Goal: Information Seeking & Learning: Learn about a topic

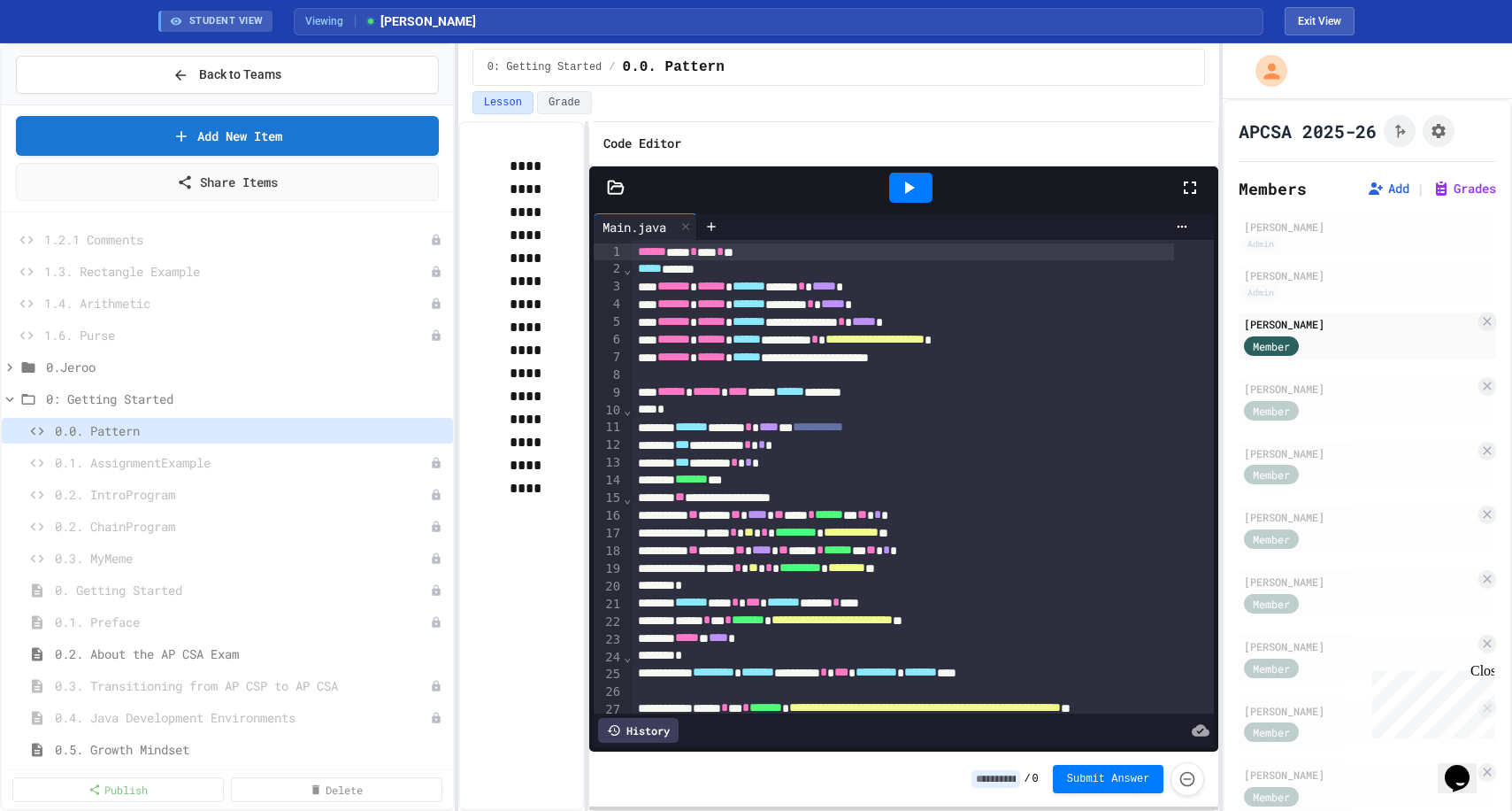
click at [588, 359] on div "**********" at bounding box center [840, 466] width 762 height 690
click at [908, 192] on icon at bounding box center [909, 188] width 21 height 21
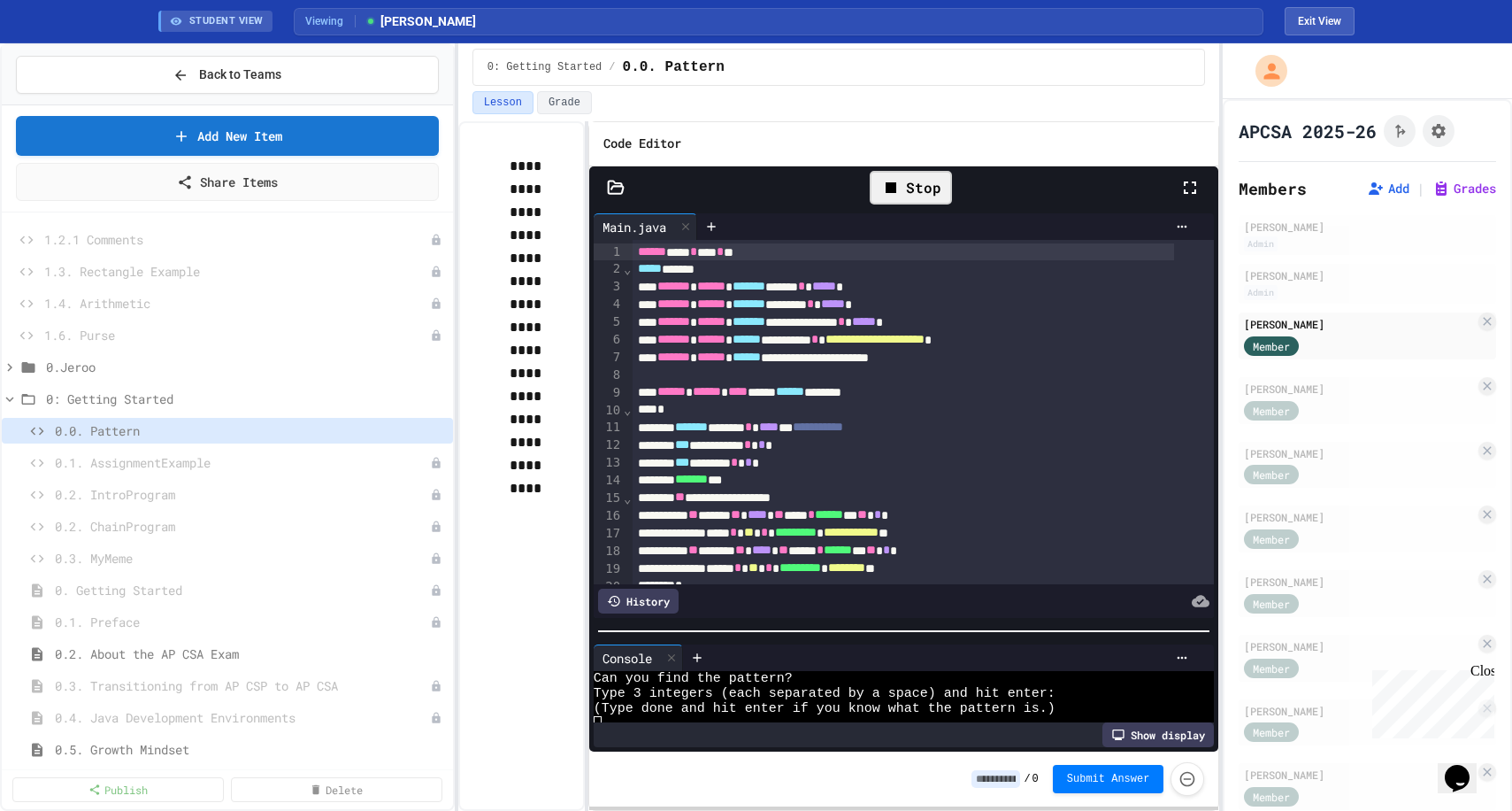
scroll to position [15, 0]
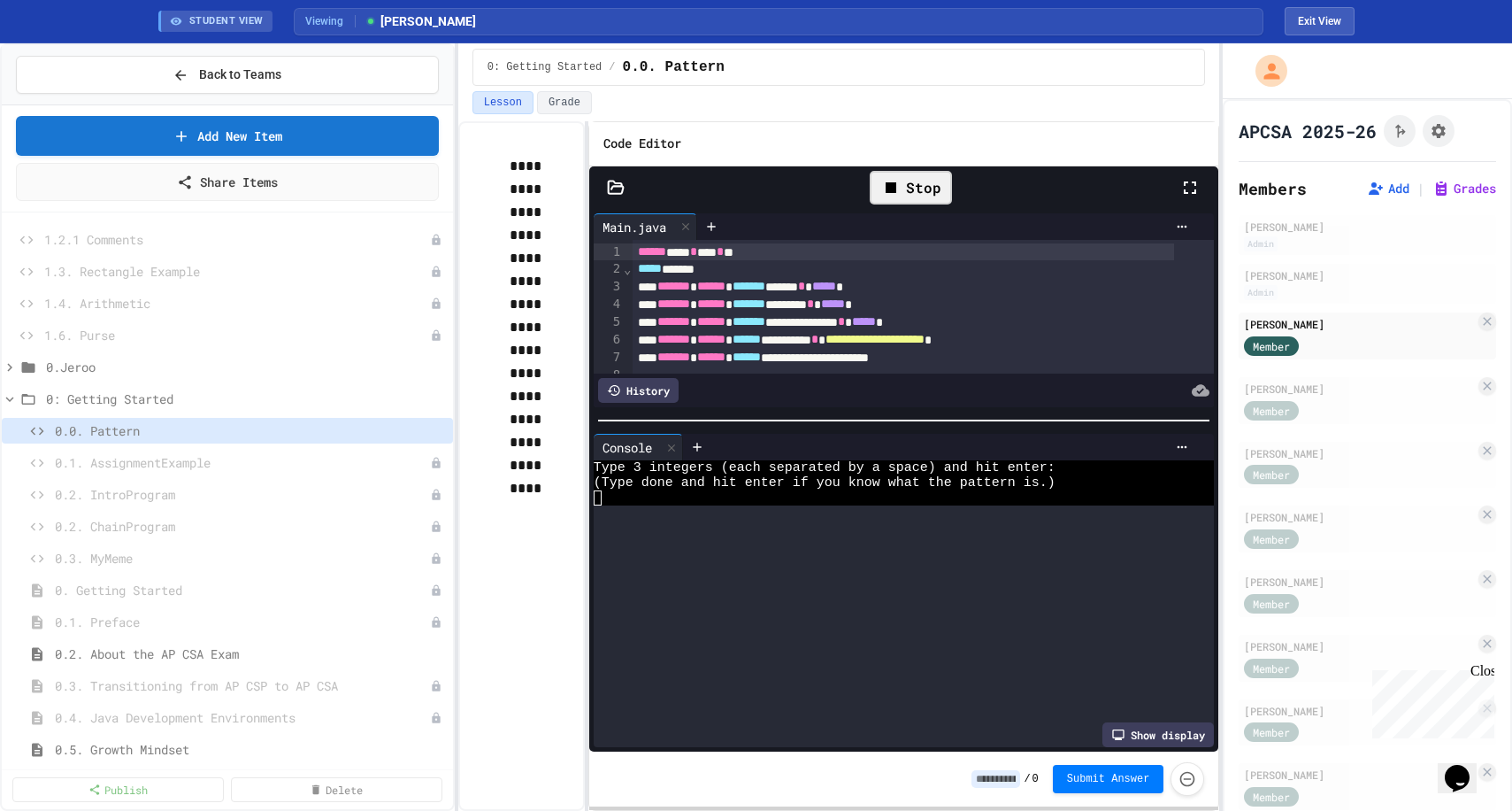
click at [940, 412] on div at bounding box center [904, 420] width 630 height 18
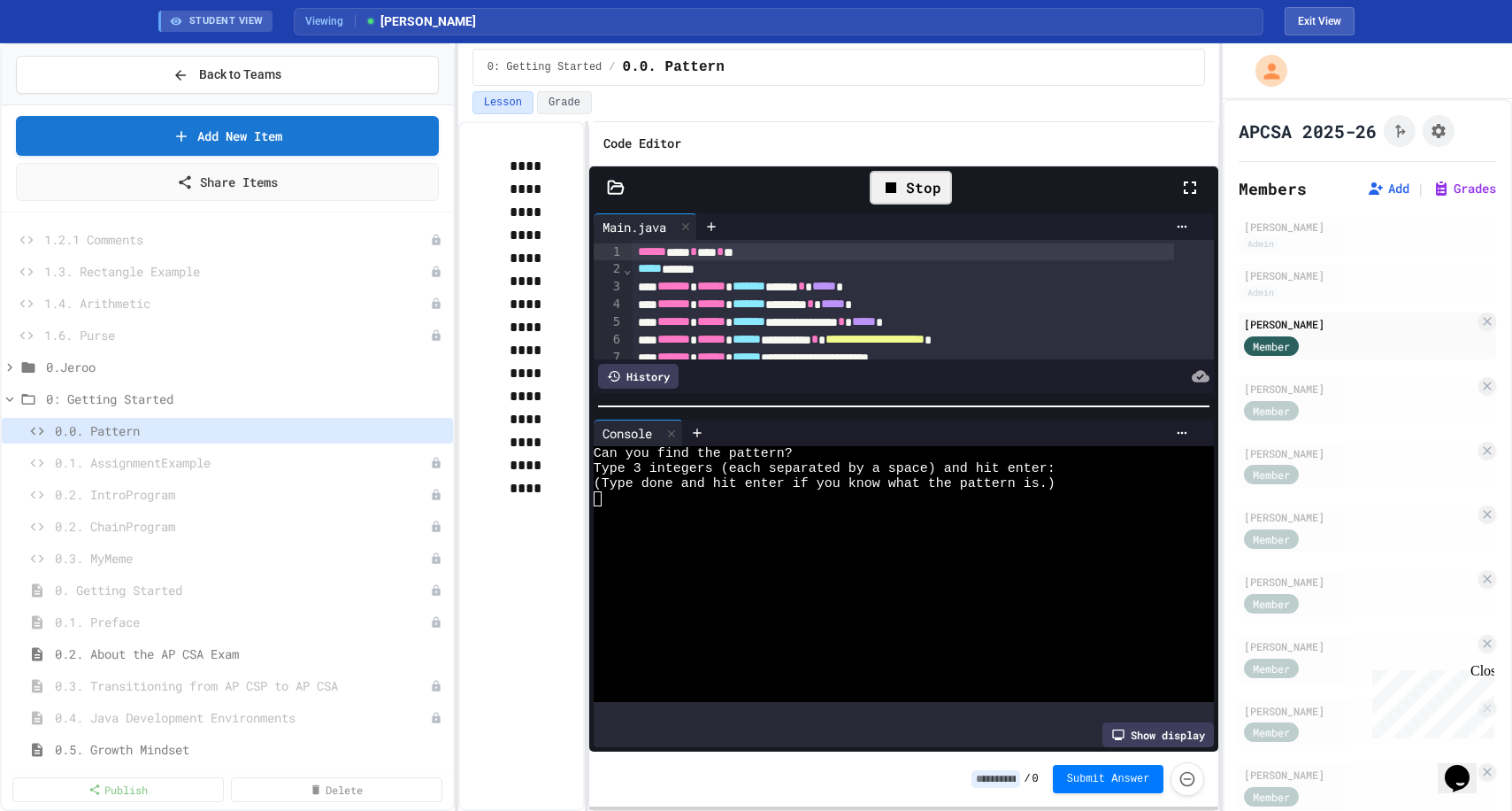
scroll to position [0, 0]
click at [843, 531] on div at bounding box center [888, 529] width 589 height 15
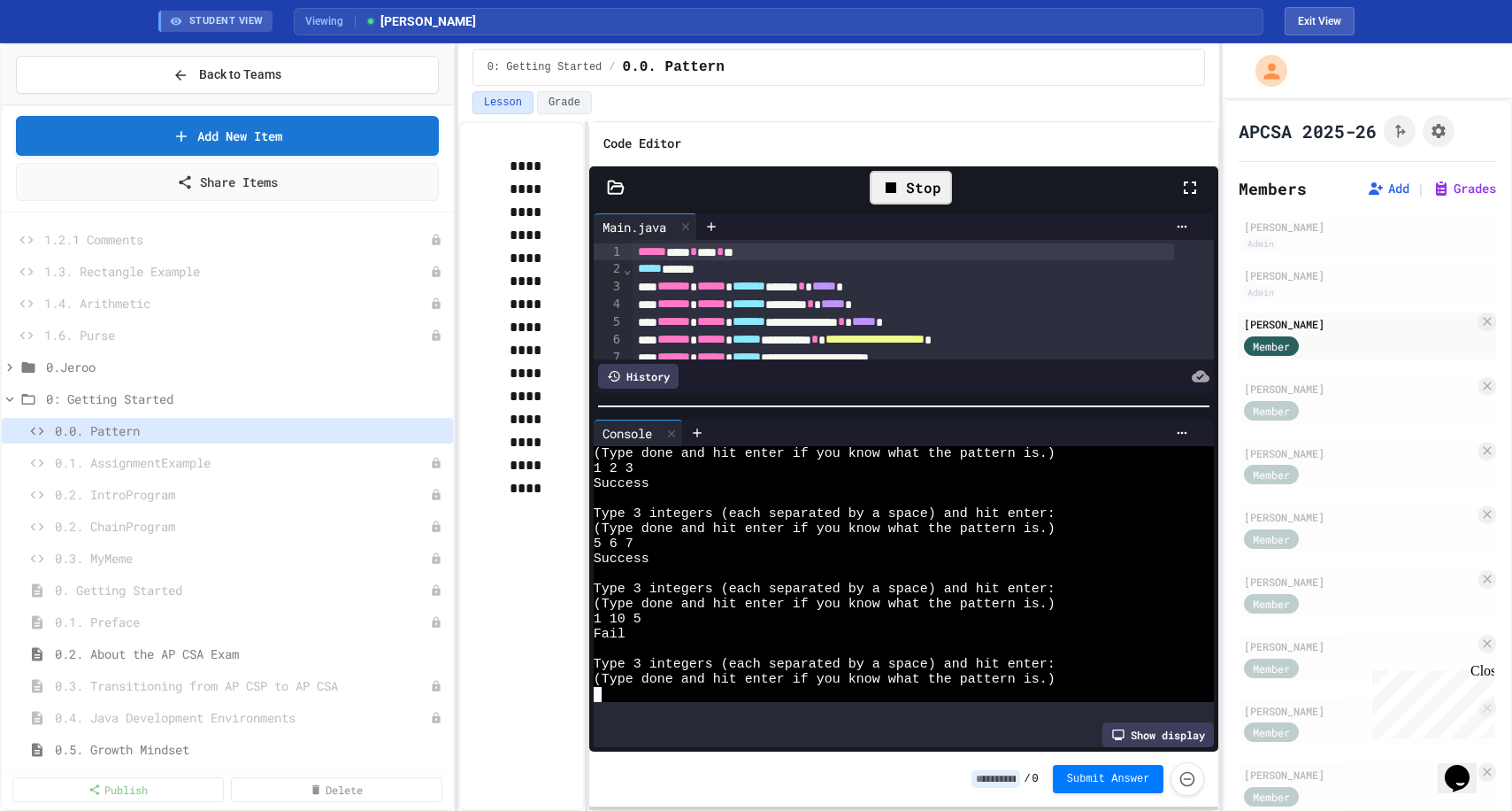
scroll to position [180, 0]
click at [796, 617] on div "1 10 5" at bounding box center [888, 619] width 589 height 15
click at [838, 477] on div "Success" at bounding box center [888, 484] width 589 height 15
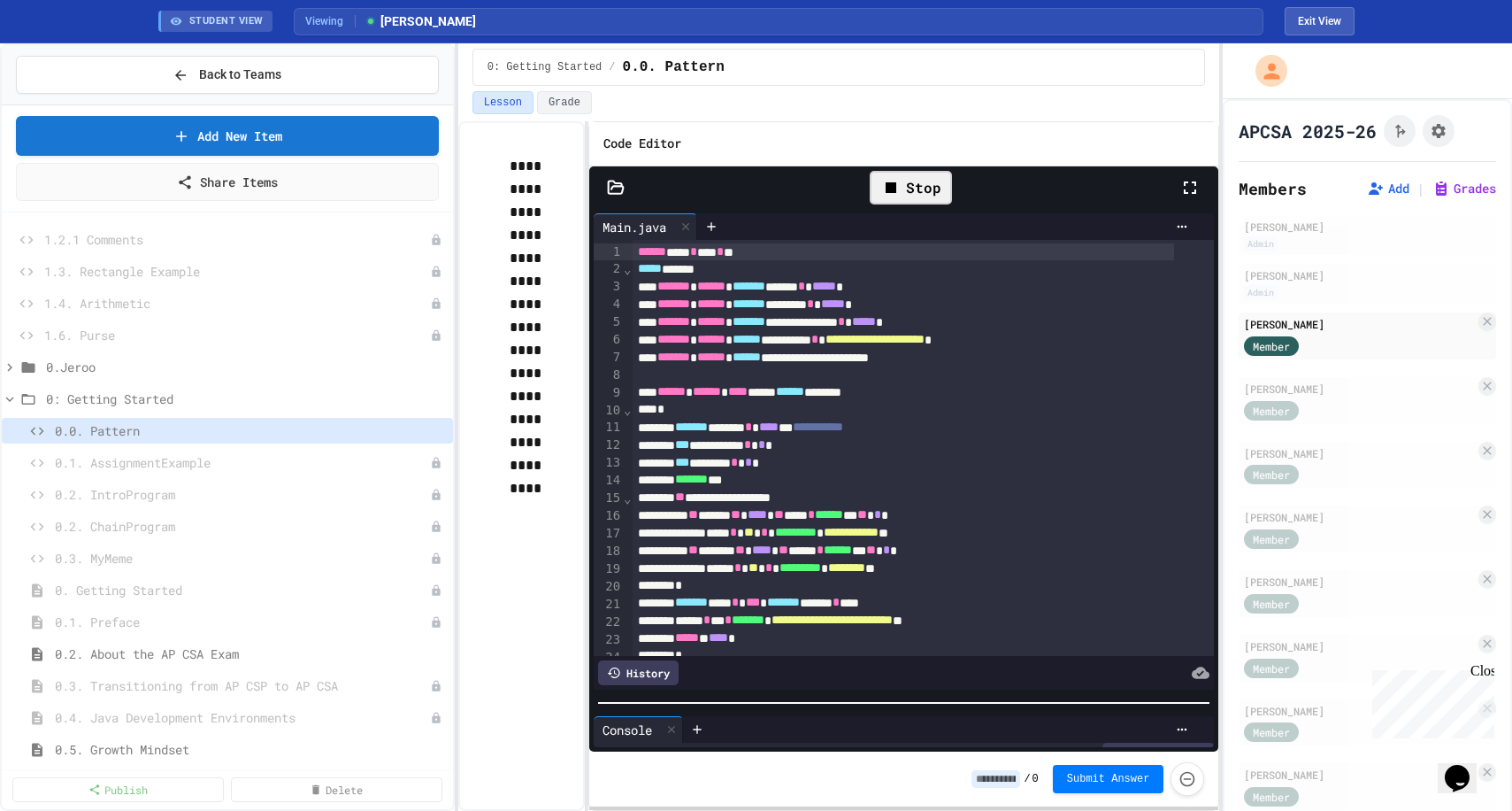
scroll to position [572, 0]
click at [940, 704] on div "**********" at bounding box center [904, 481] width 630 height 544
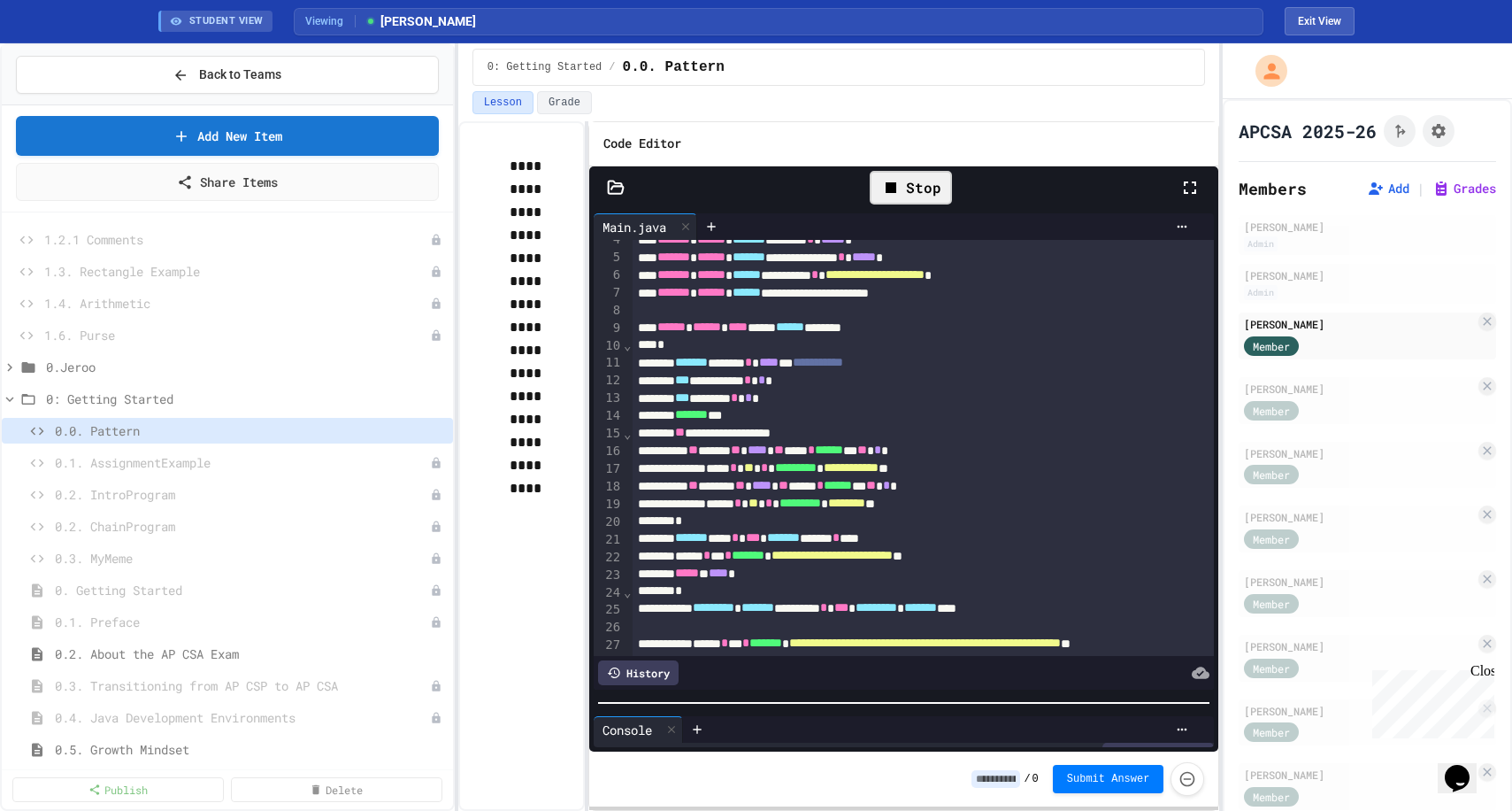
scroll to position [146, 0]
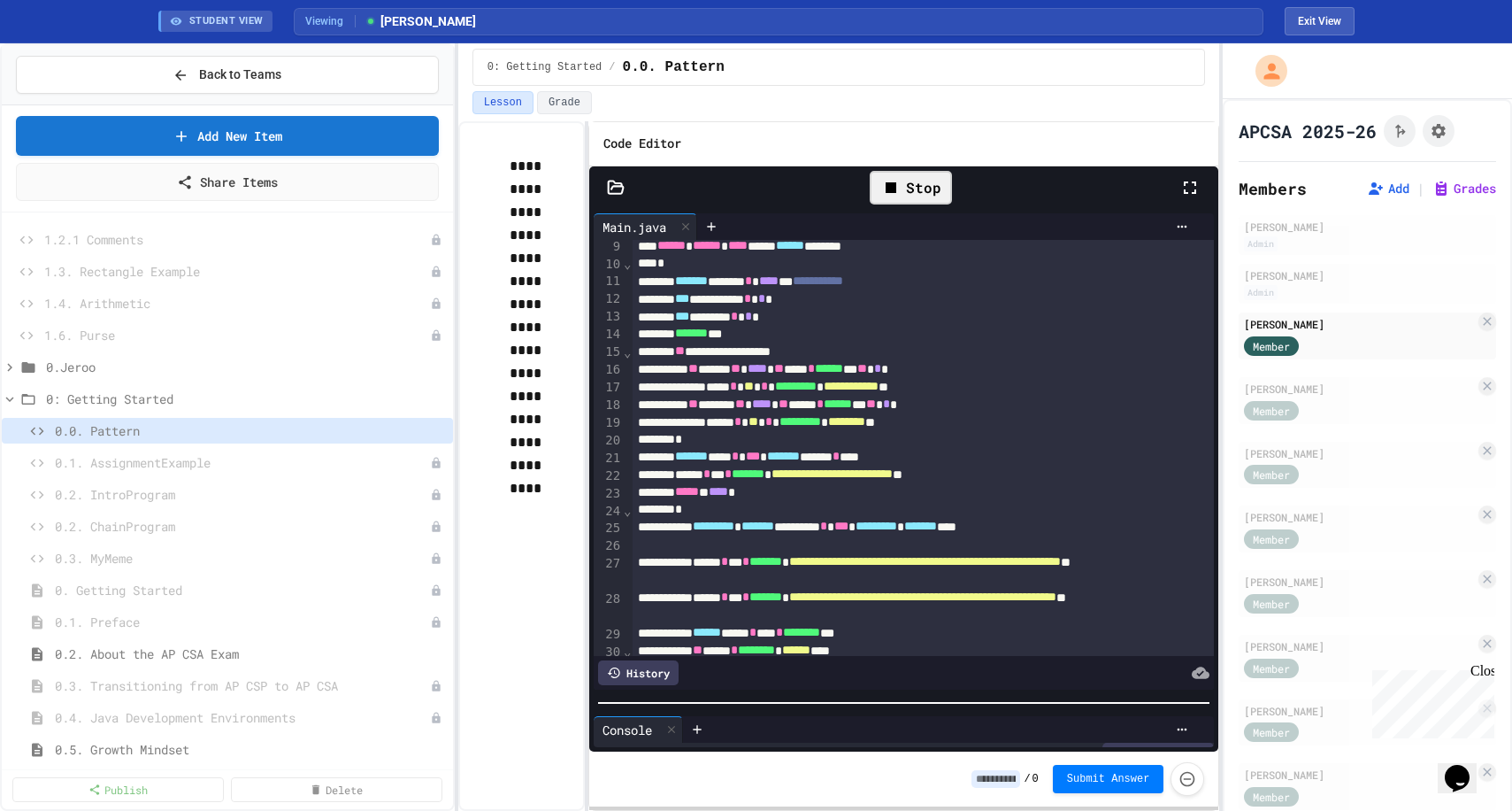
click at [766, 334] on div "******* ***" at bounding box center [903, 334] width 543 height 18
click at [910, 192] on div "Stop" at bounding box center [911, 188] width 82 height 34
click at [916, 194] on icon at bounding box center [909, 188] width 21 height 21
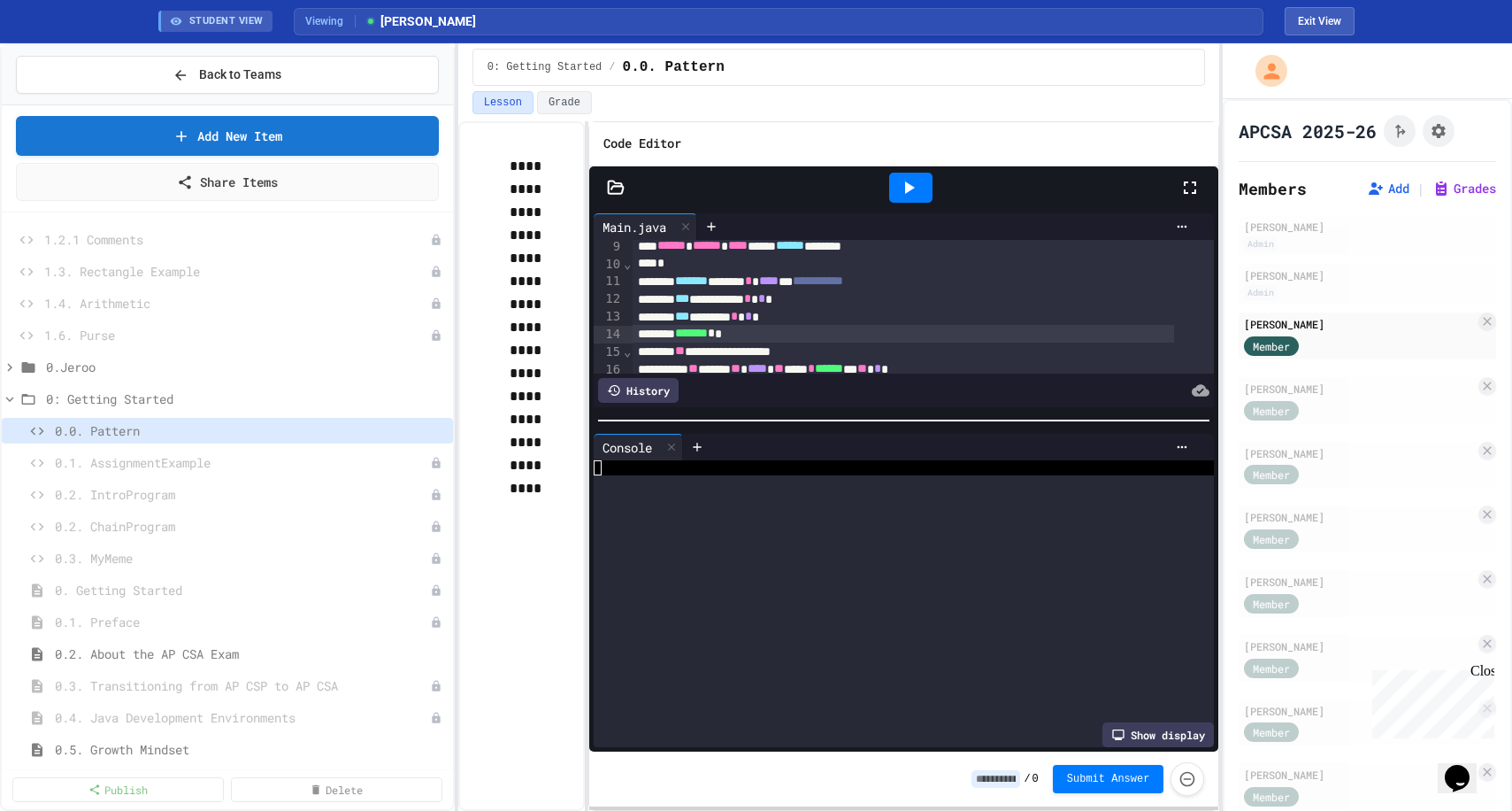
click at [885, 398] on div "**********" at bounding box center [904, 481] width 630 height 544
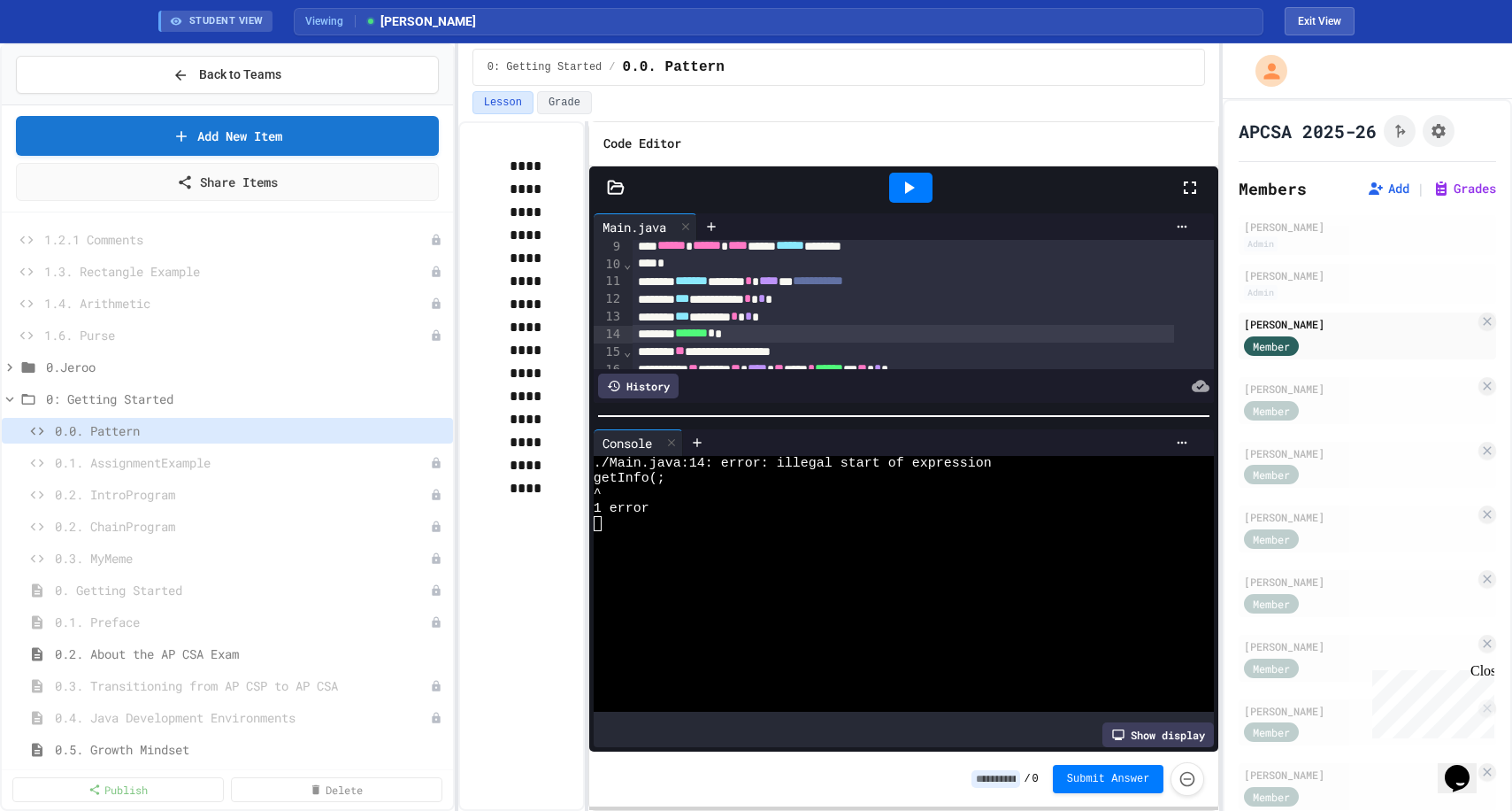
scroll to position [0, 0]
click at [797, 323] on div "*** ******* * * *" at bounding box center [903, 317] width 543 height 18
click at [759, 335] on div "******* **" at bounding box center [903, 334] width 543 height 18
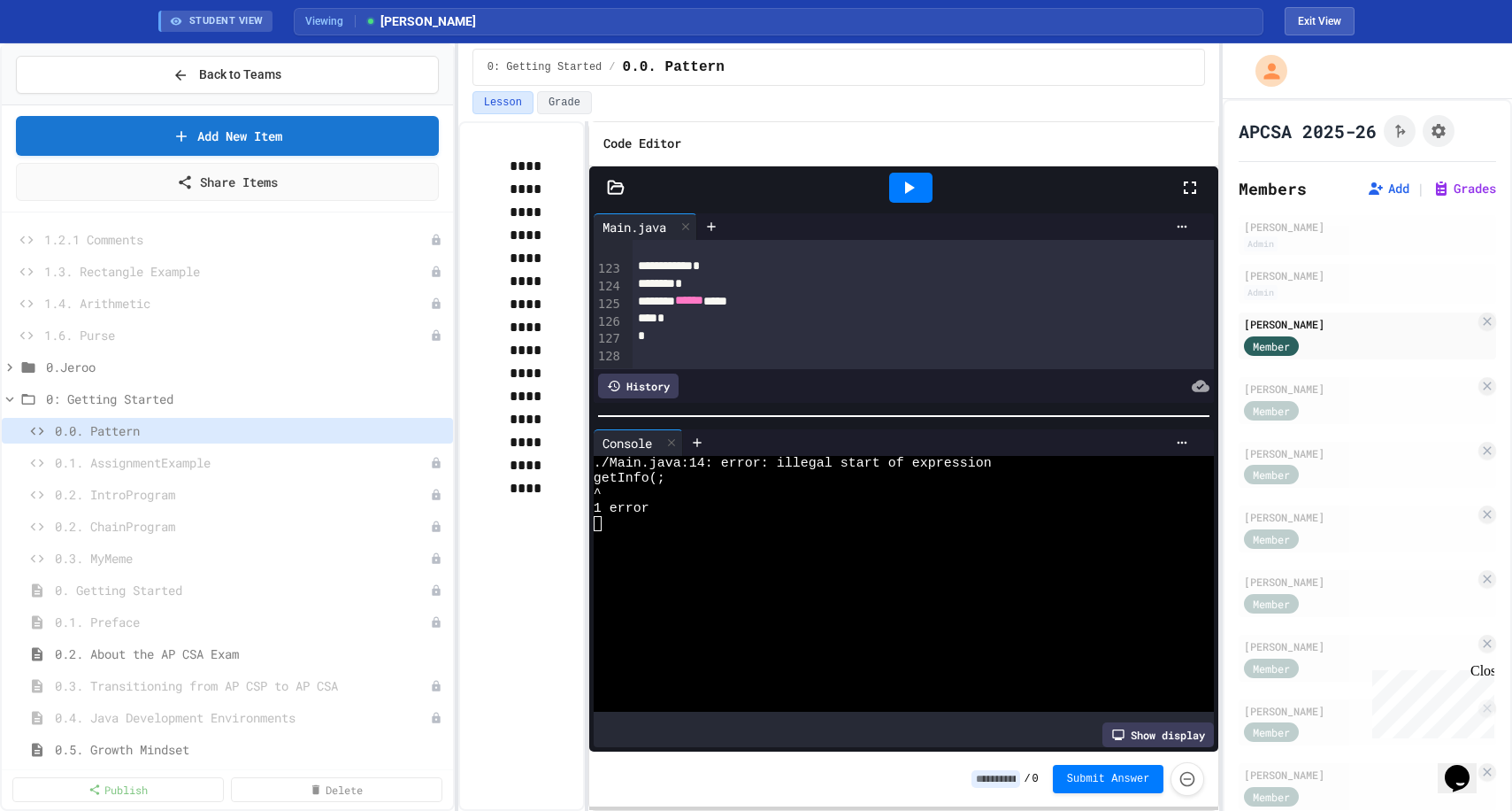
scroll to position [2359, 0]
click at [694, 328] on div "*" at bounding box center [903, 336] width 543 height 18
click at [910, 185] on icon at bounding box center [910, 187] width 9 height 12
click at [675, 345] on div at bounding box center [923, 353] width 582 height 18
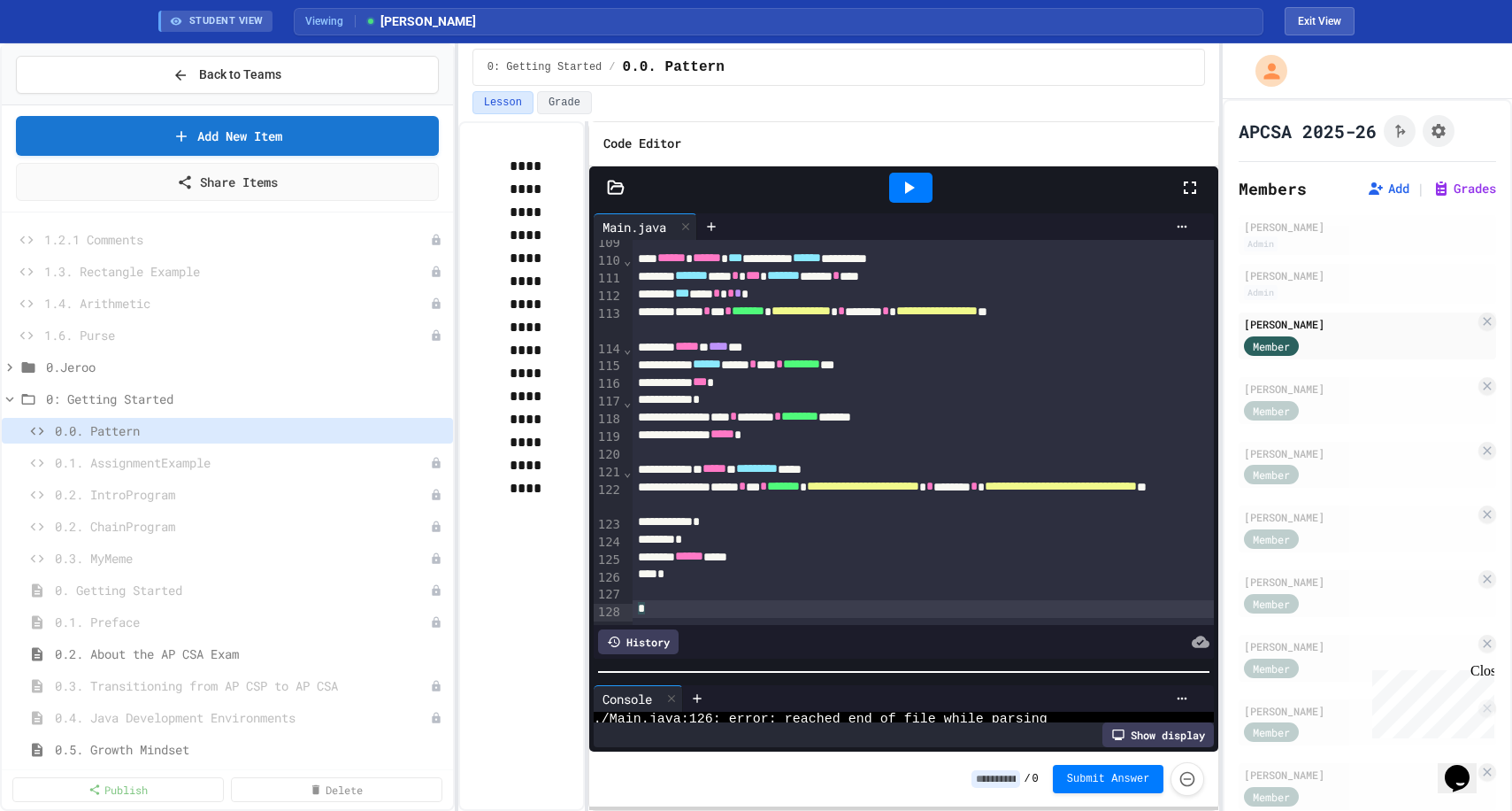
scroll to position [2111, 0]
click at [792, 667] on div at bounding box center [904, 672] width 630 height 18
click at [823, 354] on div "***** * **** ***" at bounding box center [903, 347] width 543 height 18
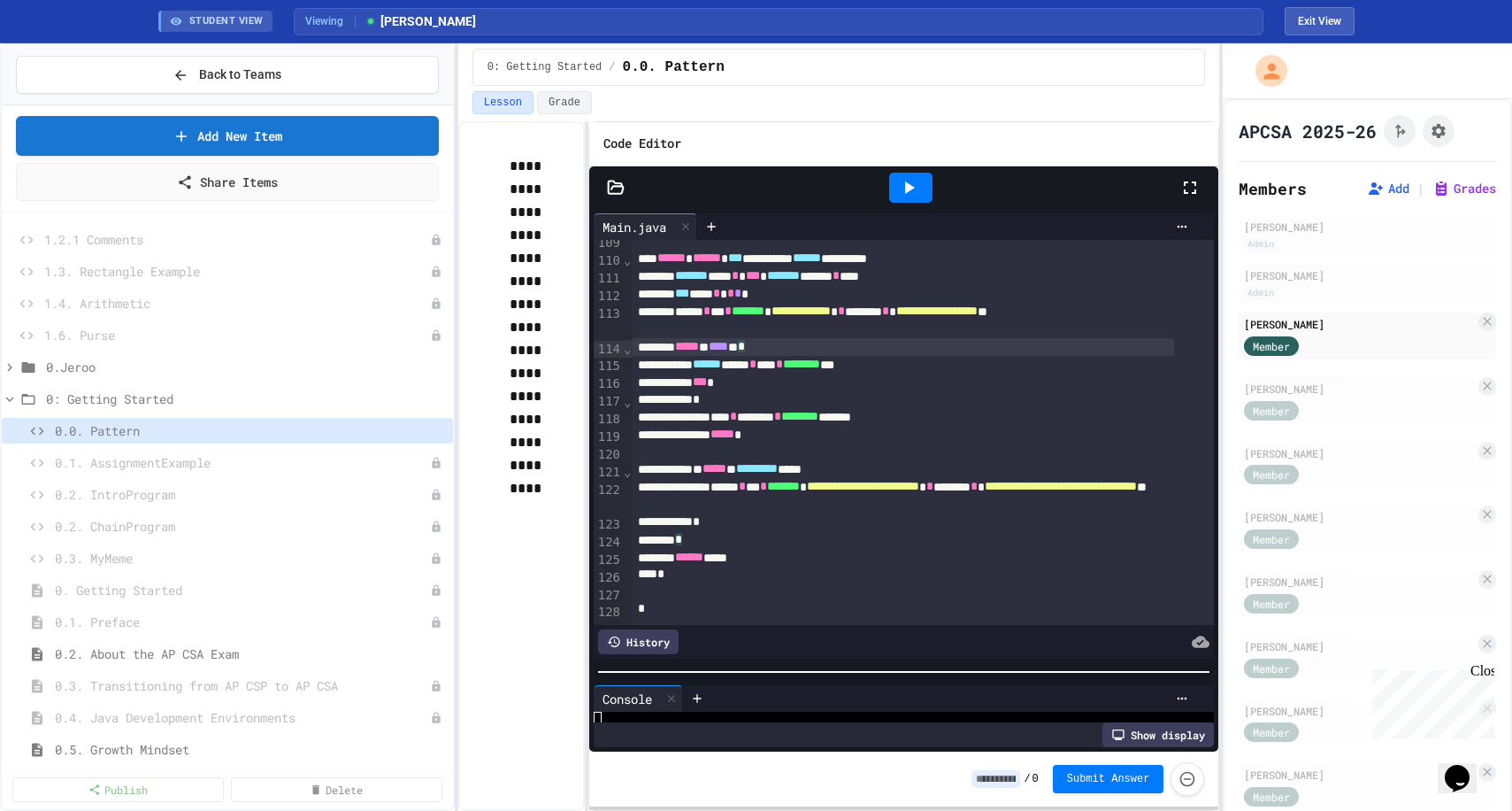
click at [714, 537] on div "*" at bounding box center [903, 540] width 543 height 18
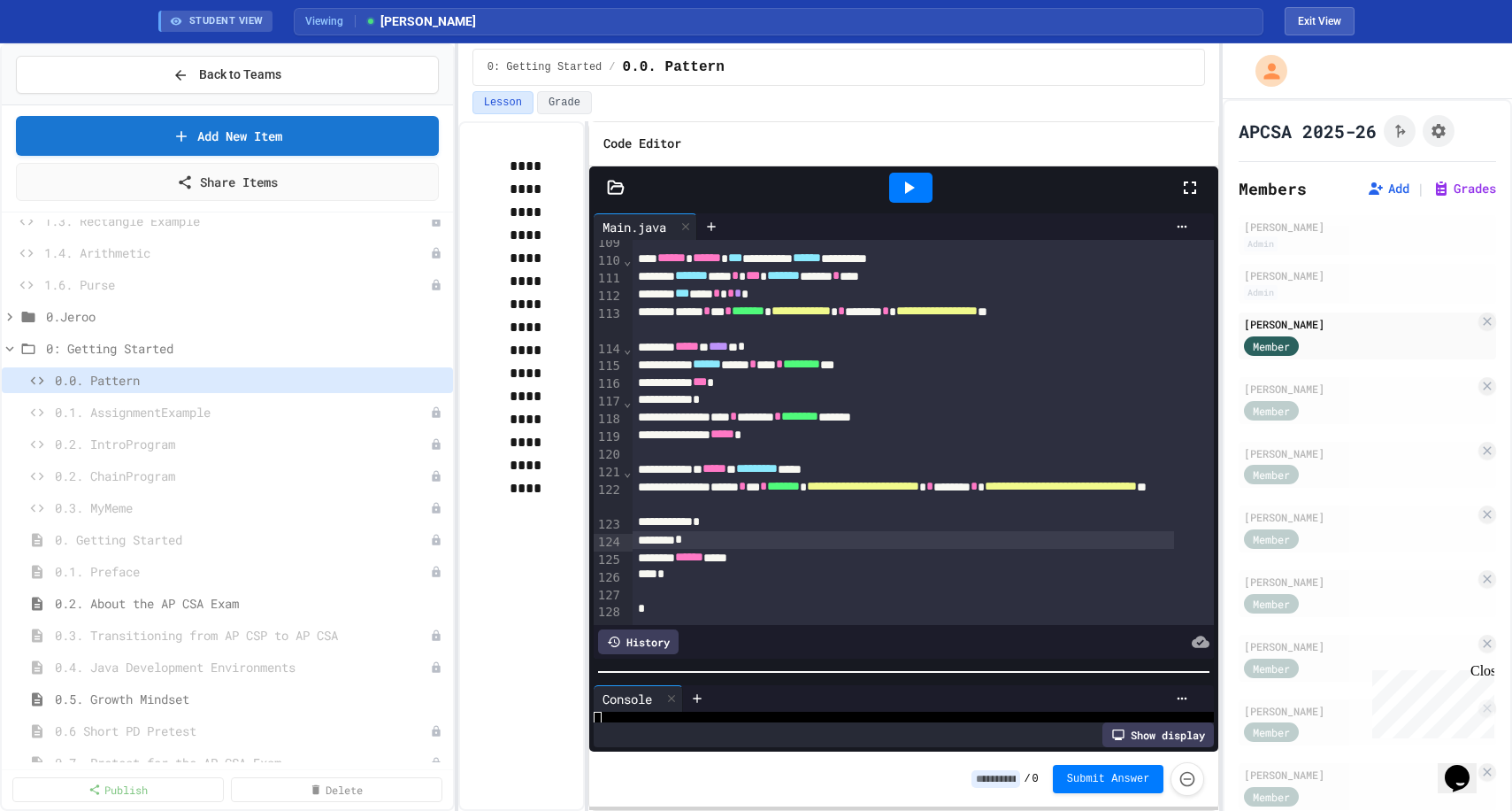
scroll to position [29, 0]
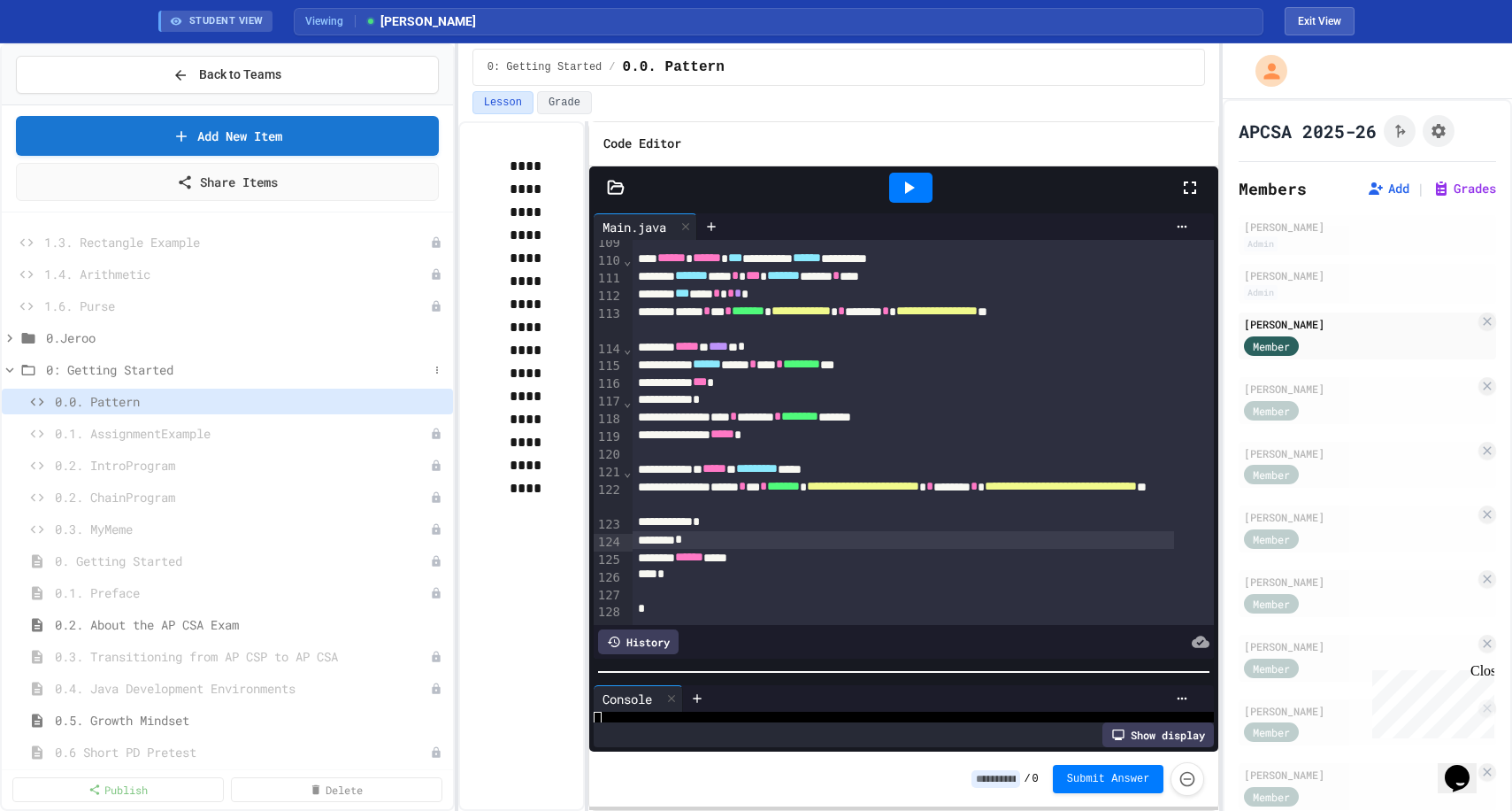
click at [8, 375] on icon at bounding box center [9, 370] width 16 height 16
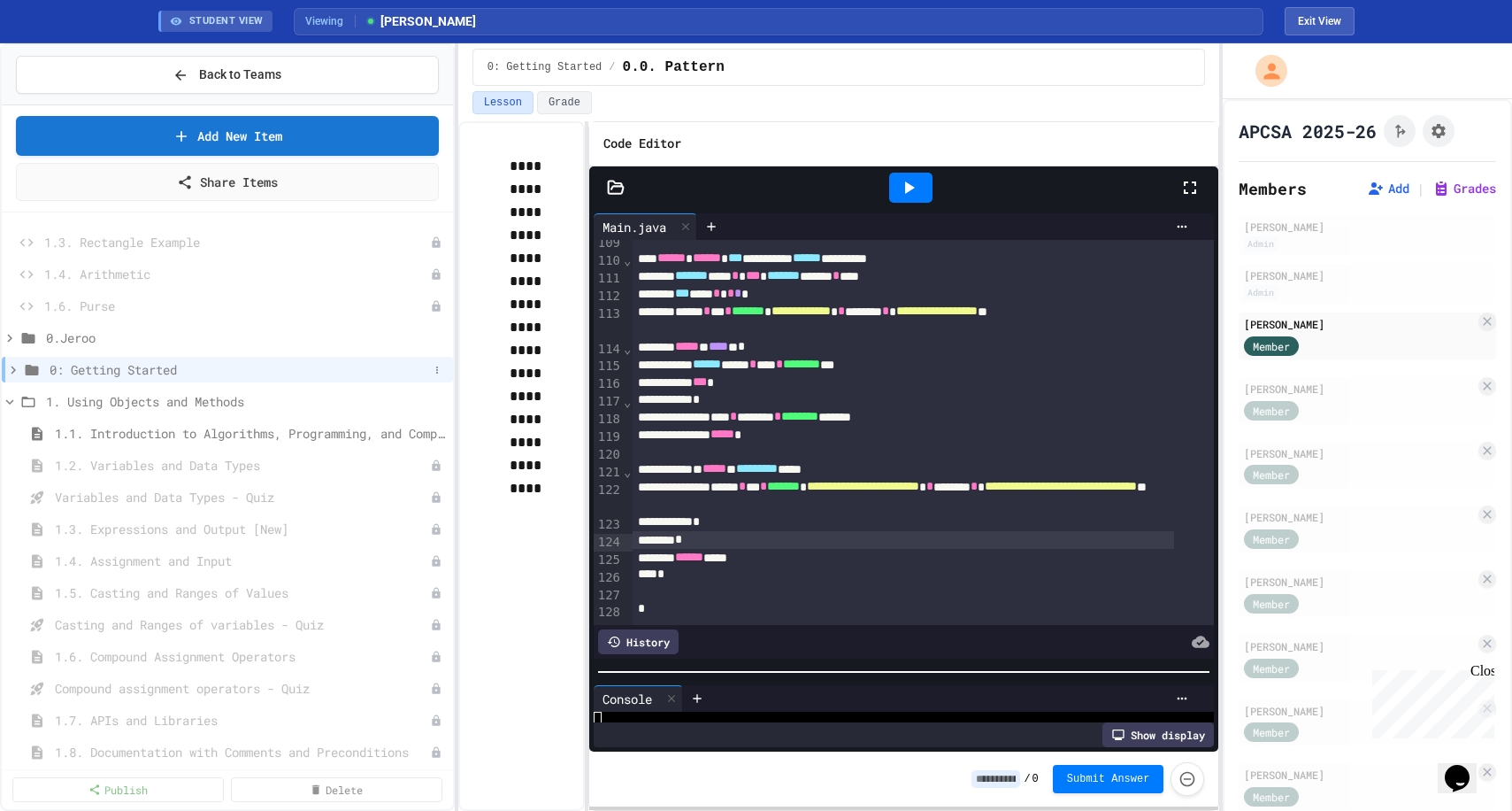
click at [13, 368] on icon at bounding box center [13, 369] width 6 height 8
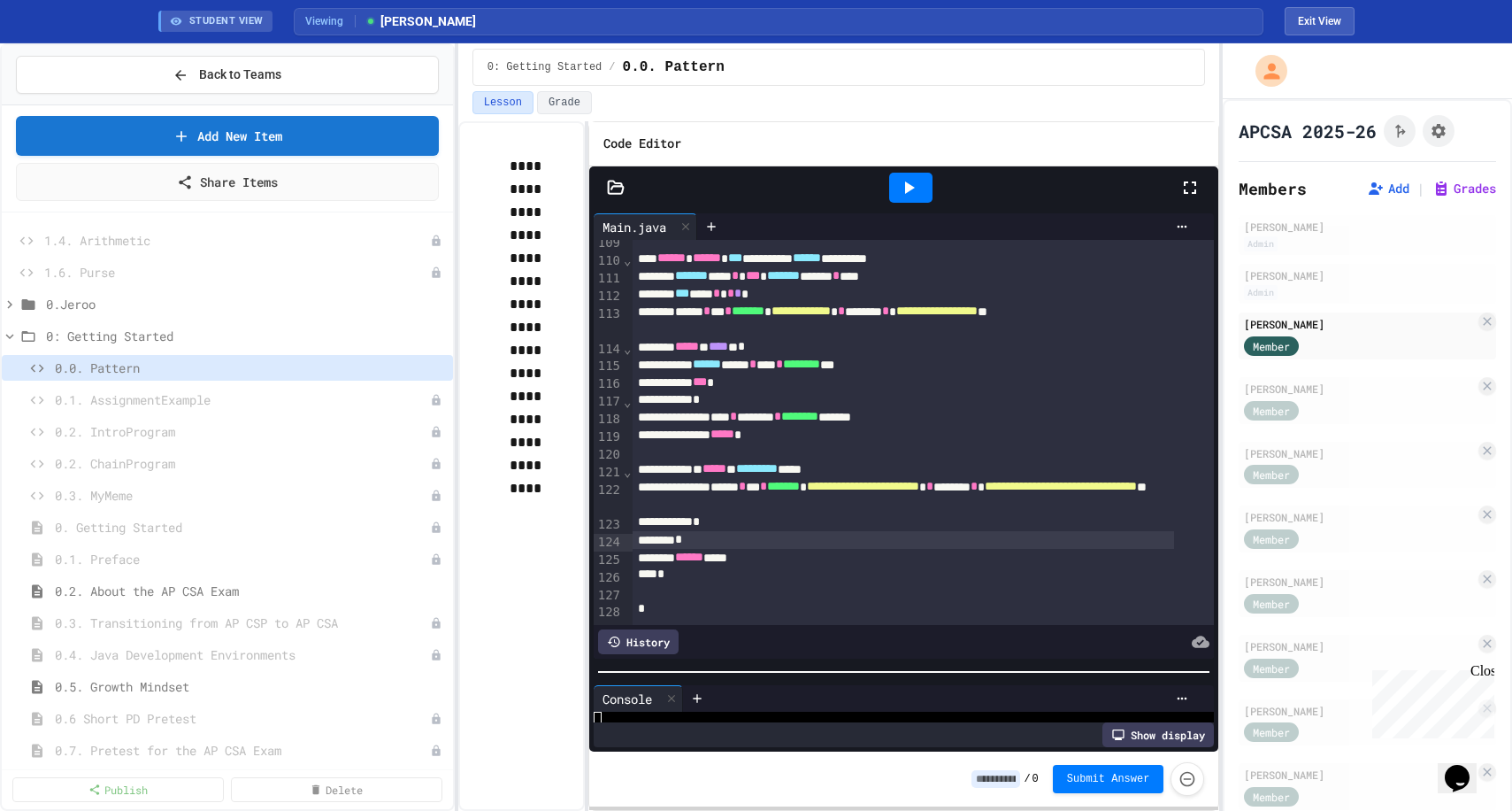
scroll to position [178, 0]
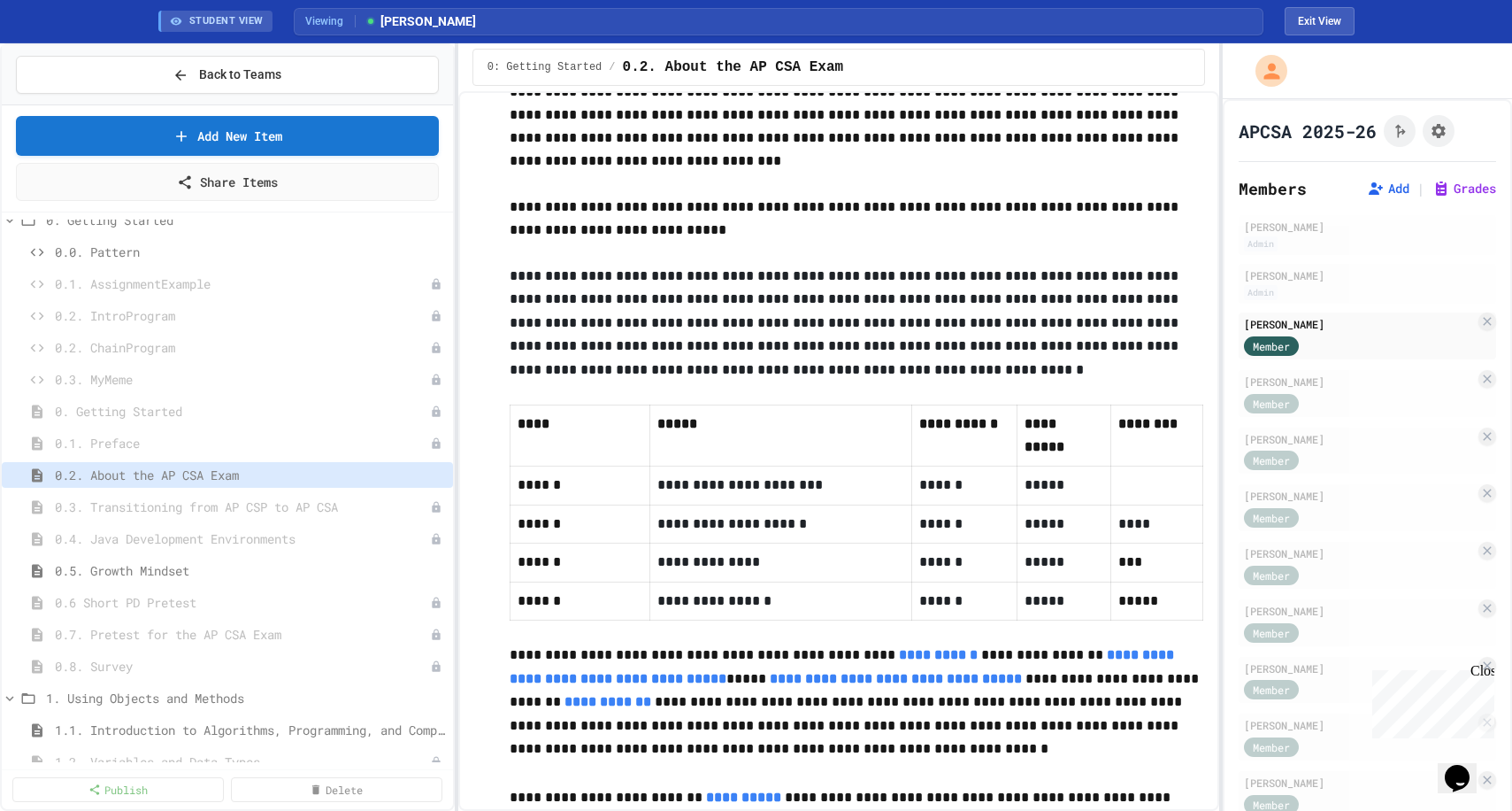
scroll to position [974, 0]
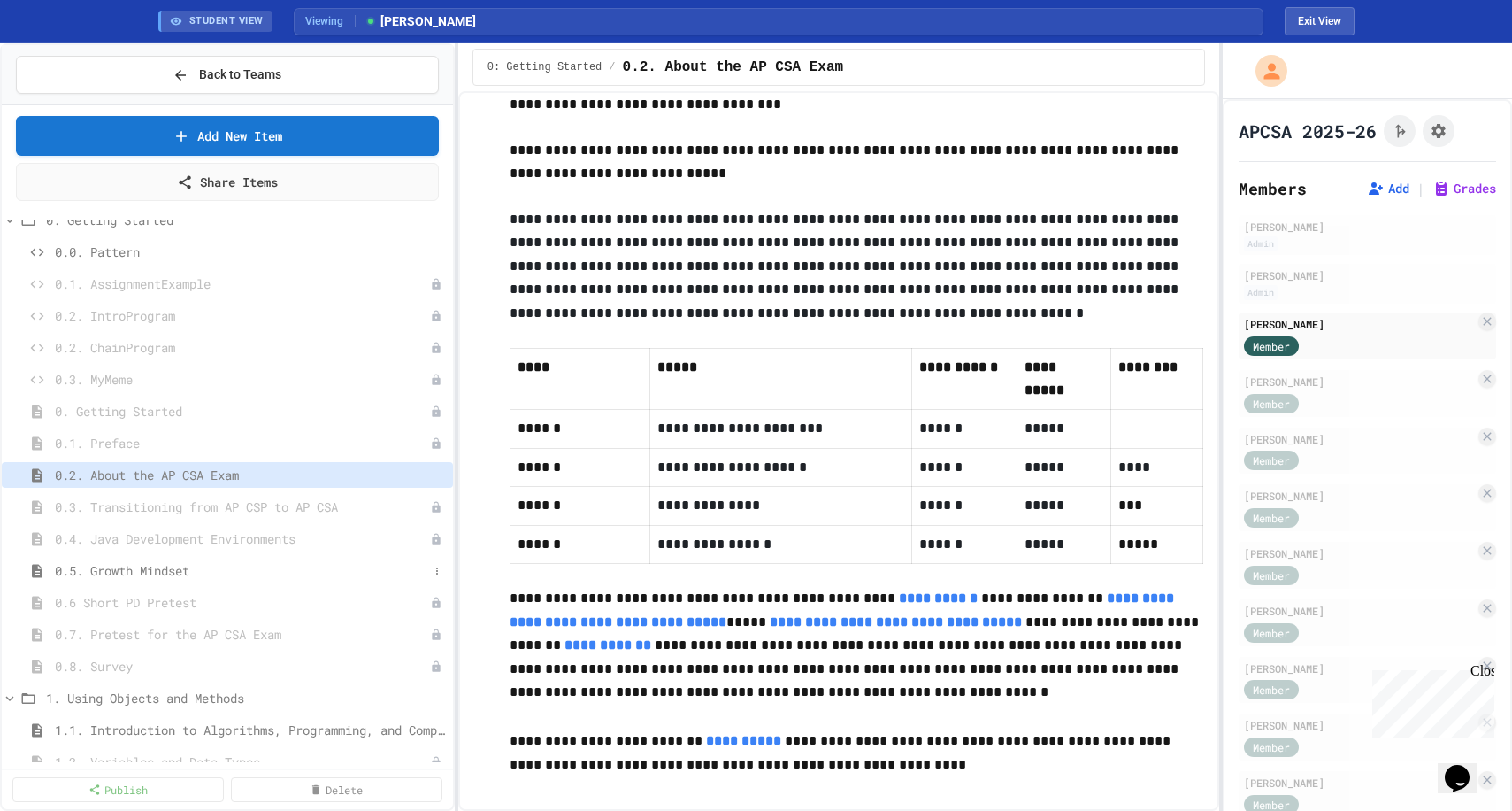
click at [156, 574] on span "0.5. Growth Mindset" at bounding box center [242, 571] width 374 height 19
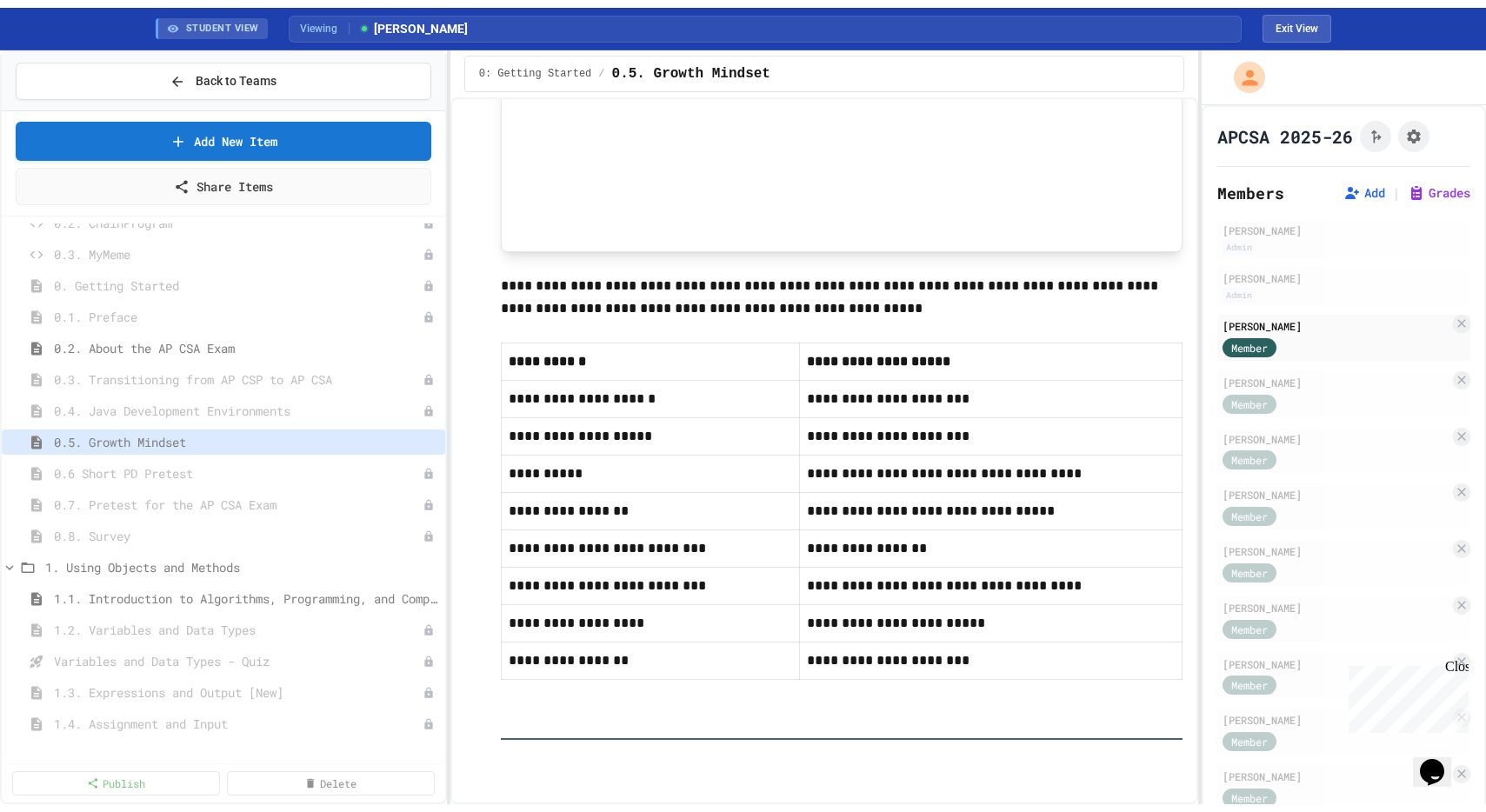
scroll to position [416, 0]
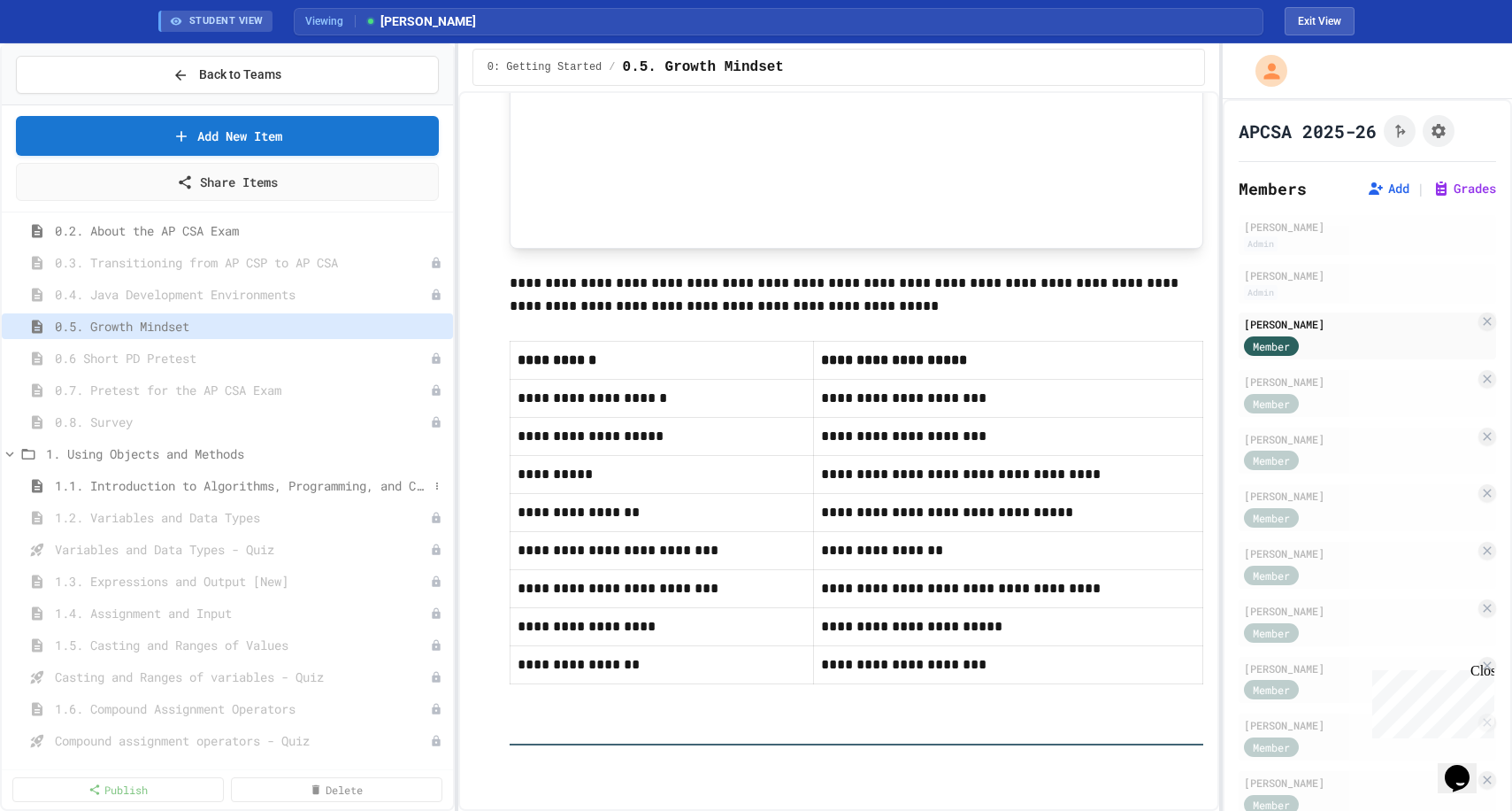
click at [284, 481] on span "1.1. Introduction to Algorithms, Programming, and Compilers" at bounding box center [242, 486] width 374 height 19
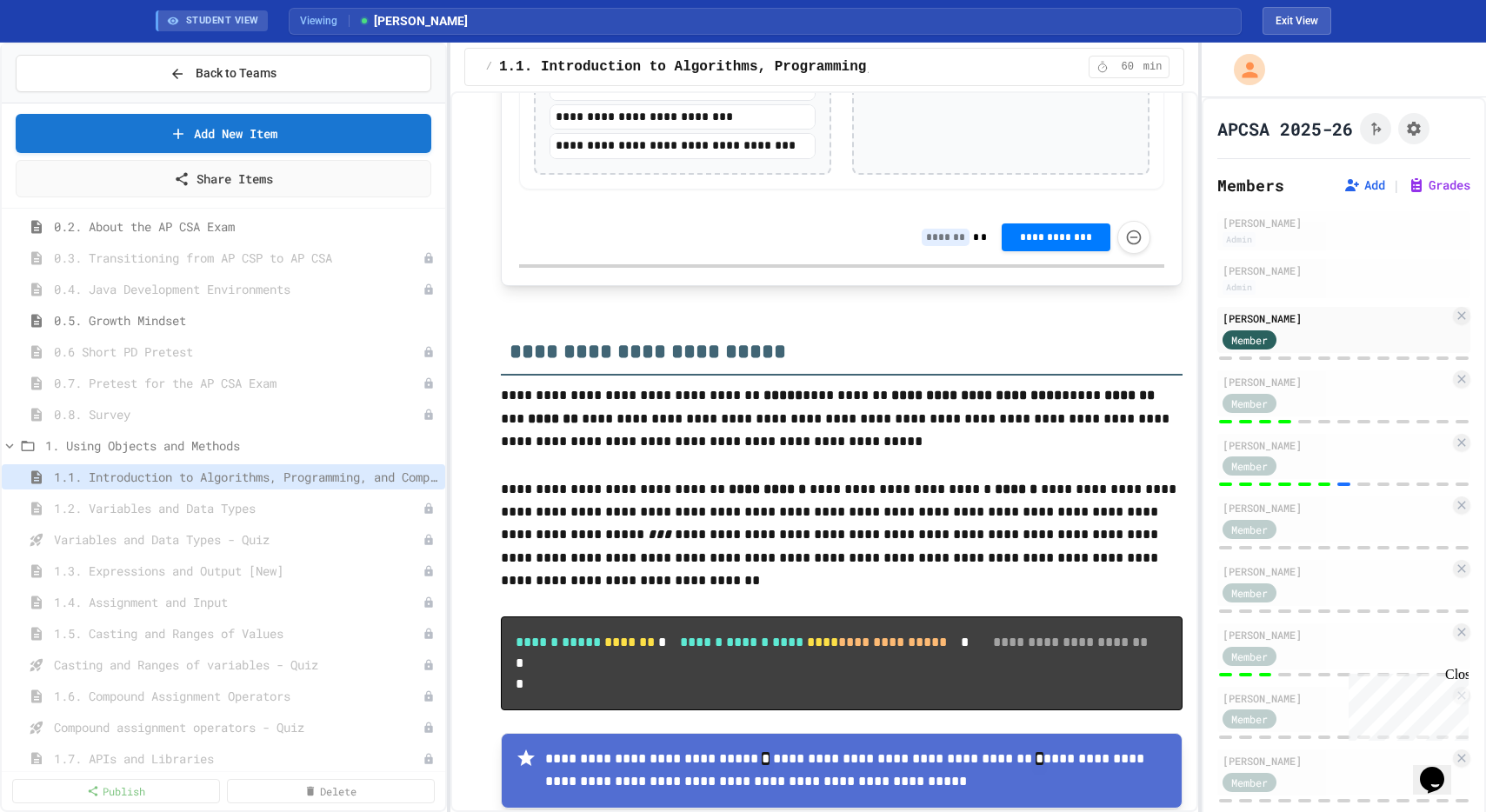
scroll to position [1586, 0]
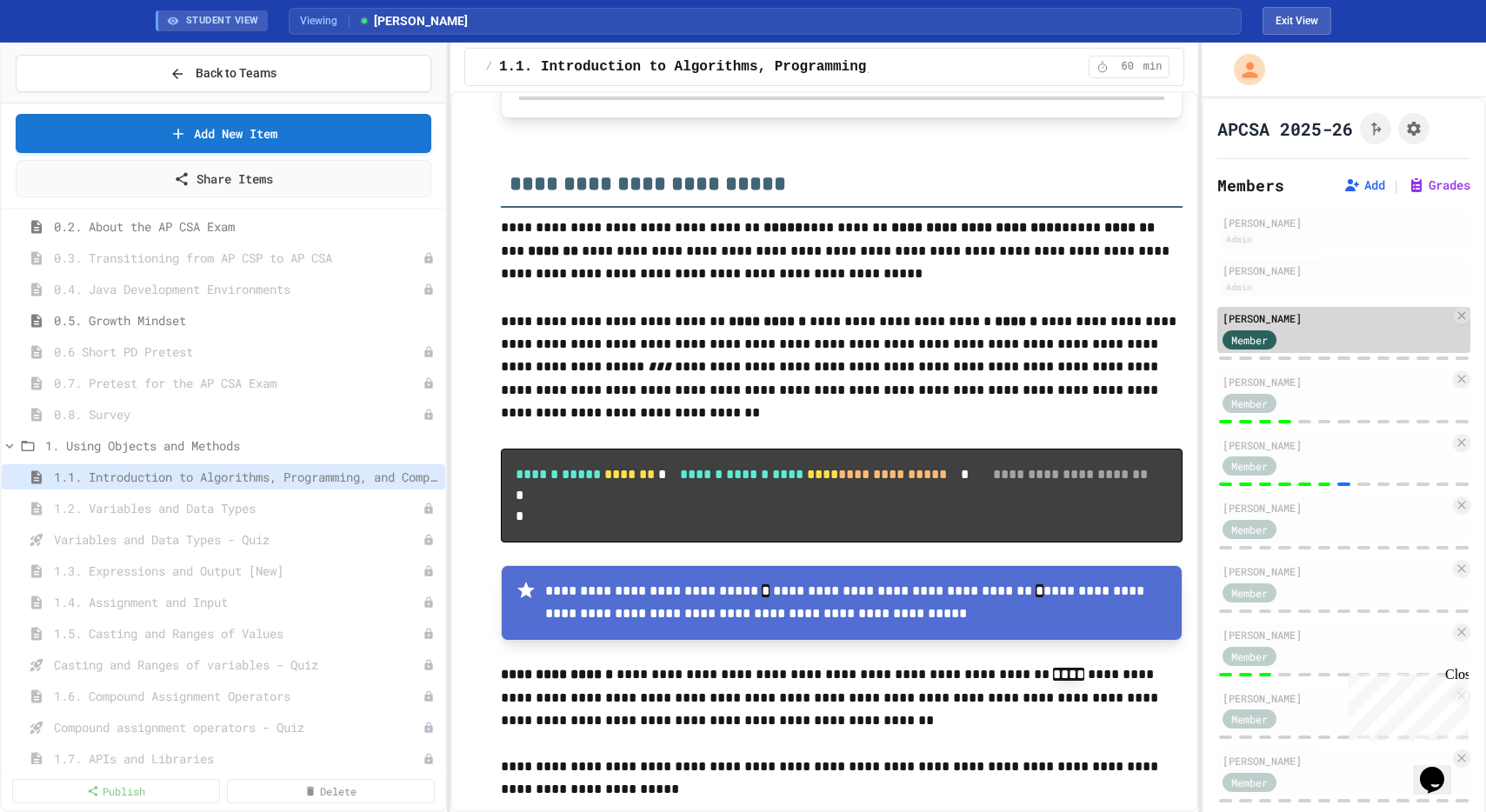
click at [1318, 337] on div "Member" at bounding box center [1335, 339] width 227 height 22
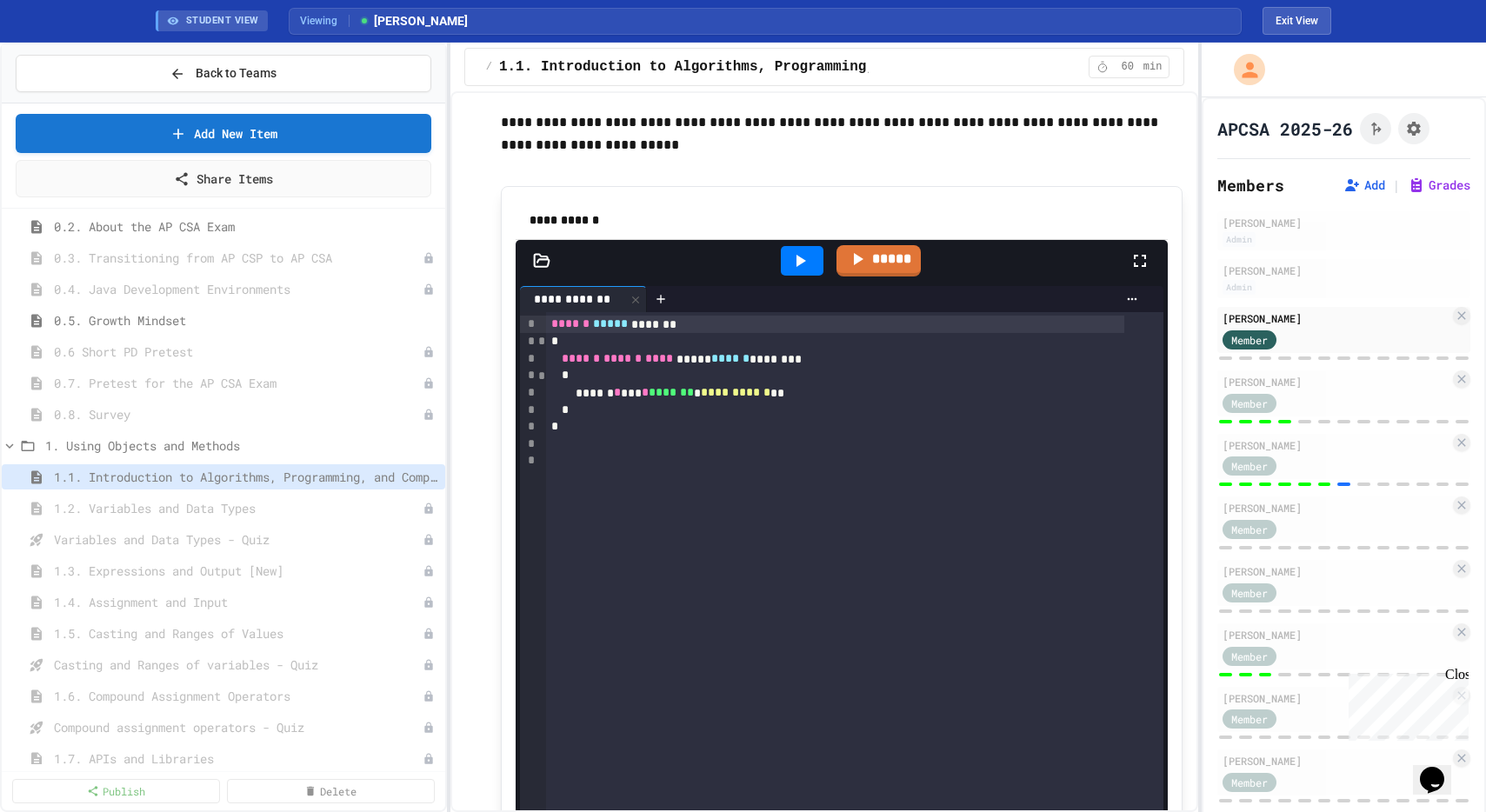
scroll to position [2242, 0]
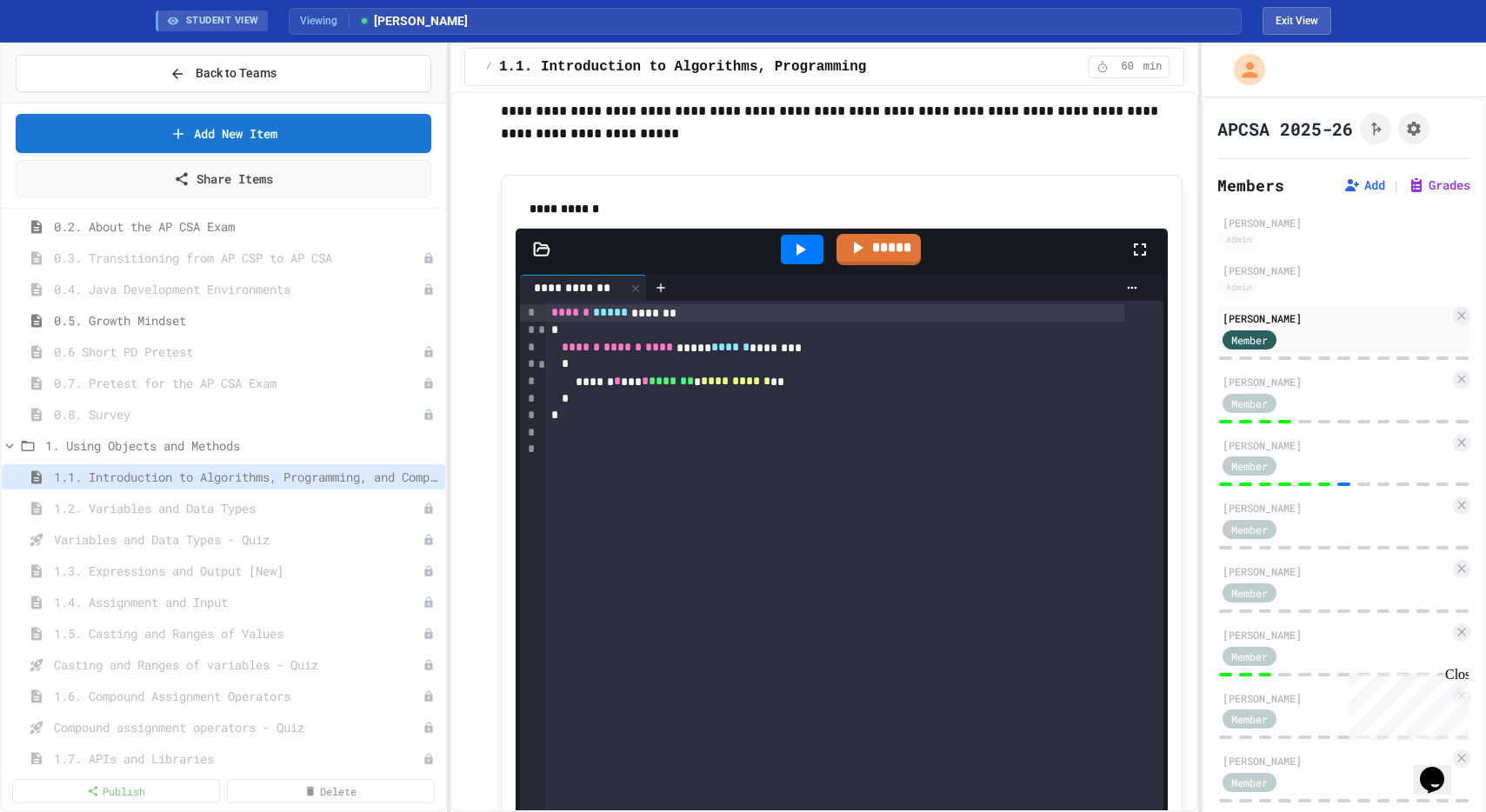
drag, startPoint x: 794, startPoint y: 342, endPoint x: 811, endPoint y: 349, distance: 18.4
click at [795, 260] on icon at bounding box center [799, 250] width 21 height 21
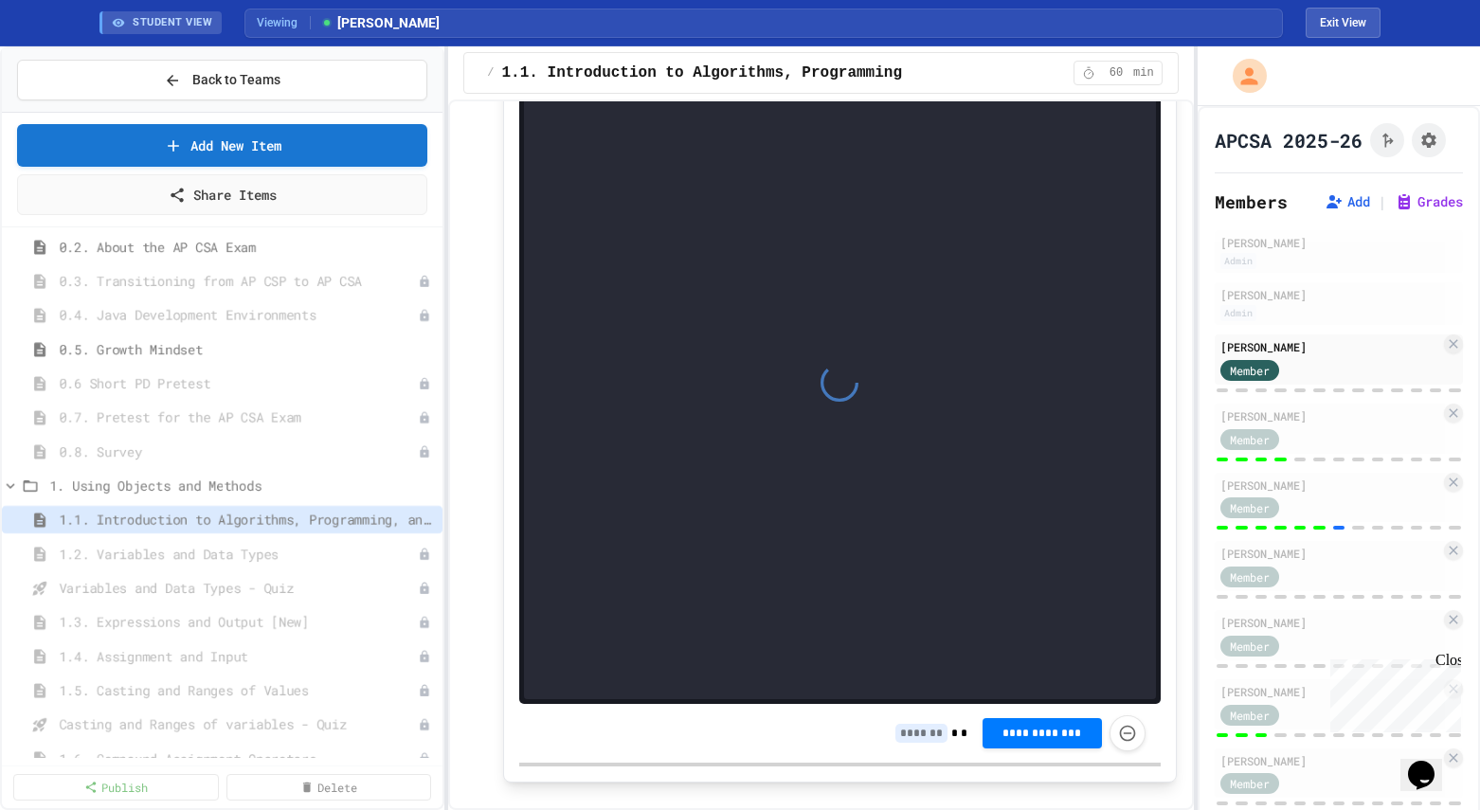
scroll to position [11465, 0]
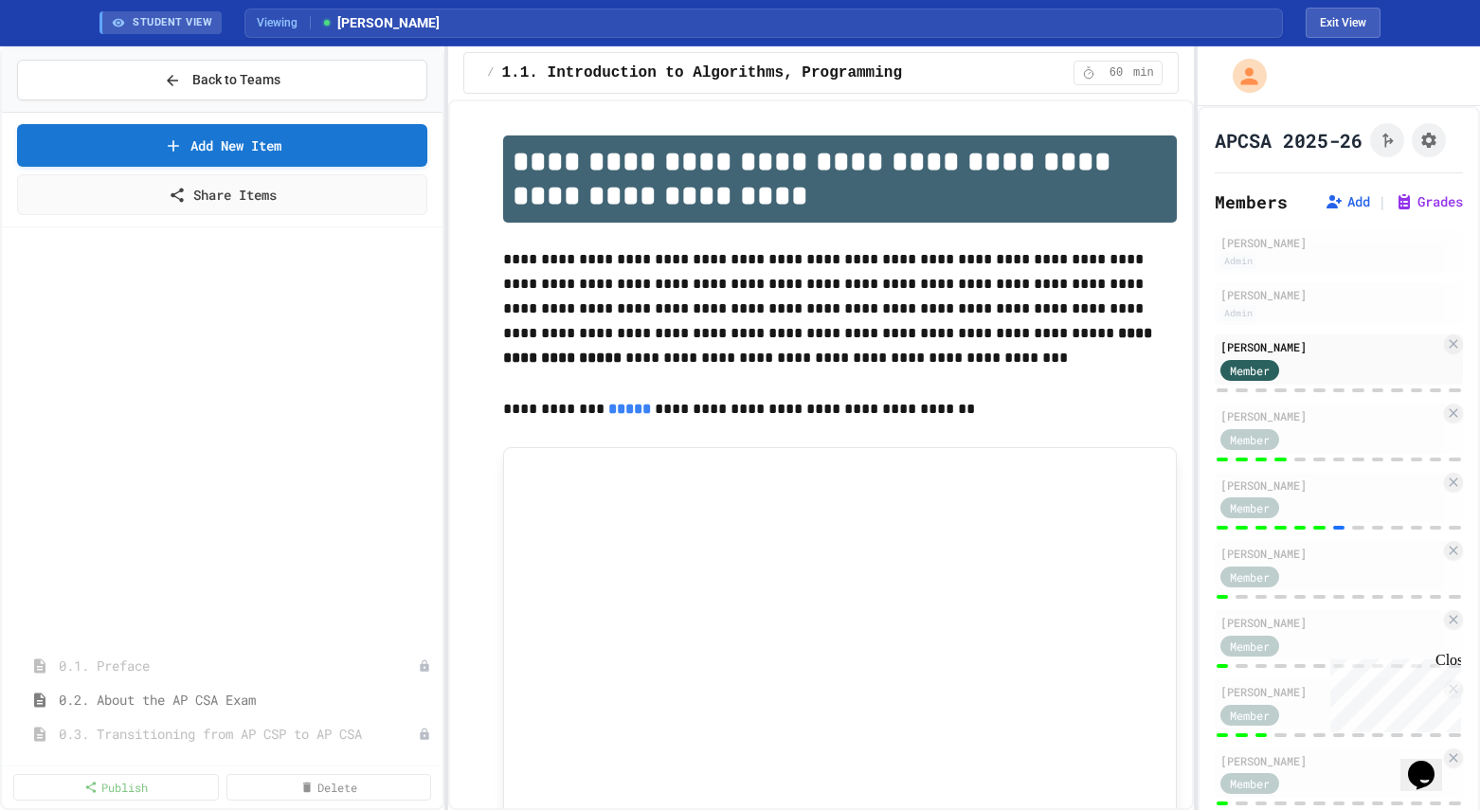
scroll to position [11465, 0]
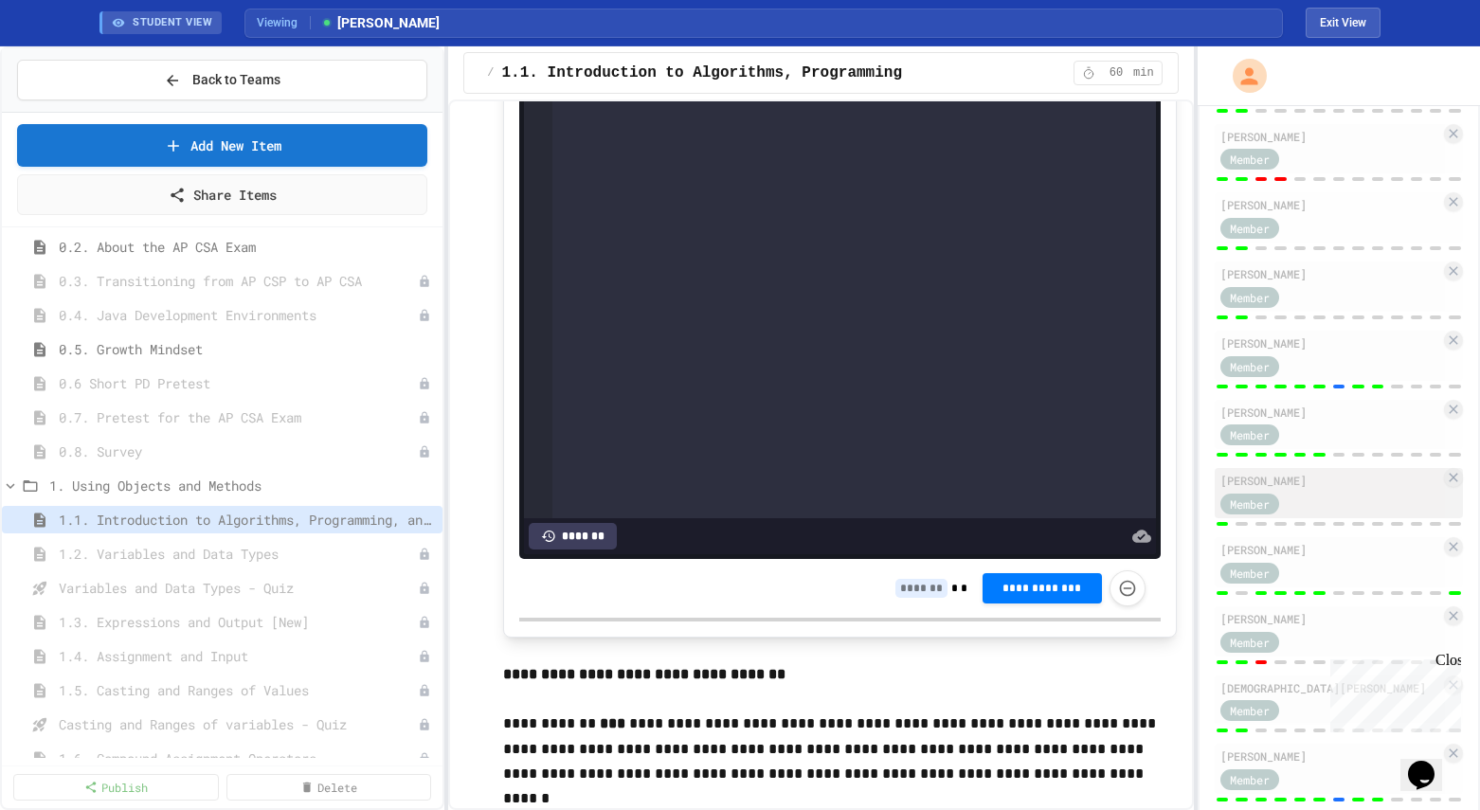
scroll to position [2814, 0]
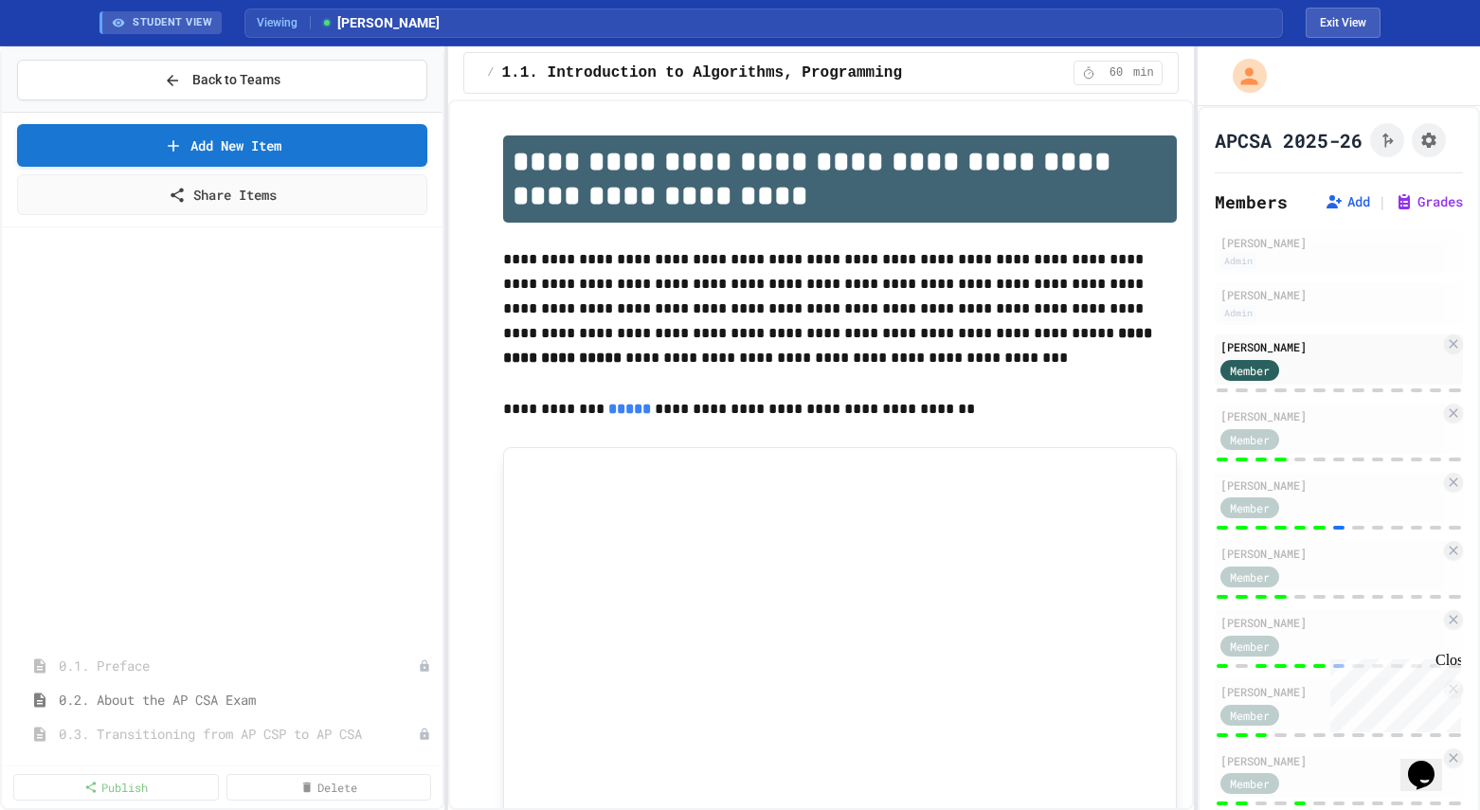
scroll to position [2814, 0]
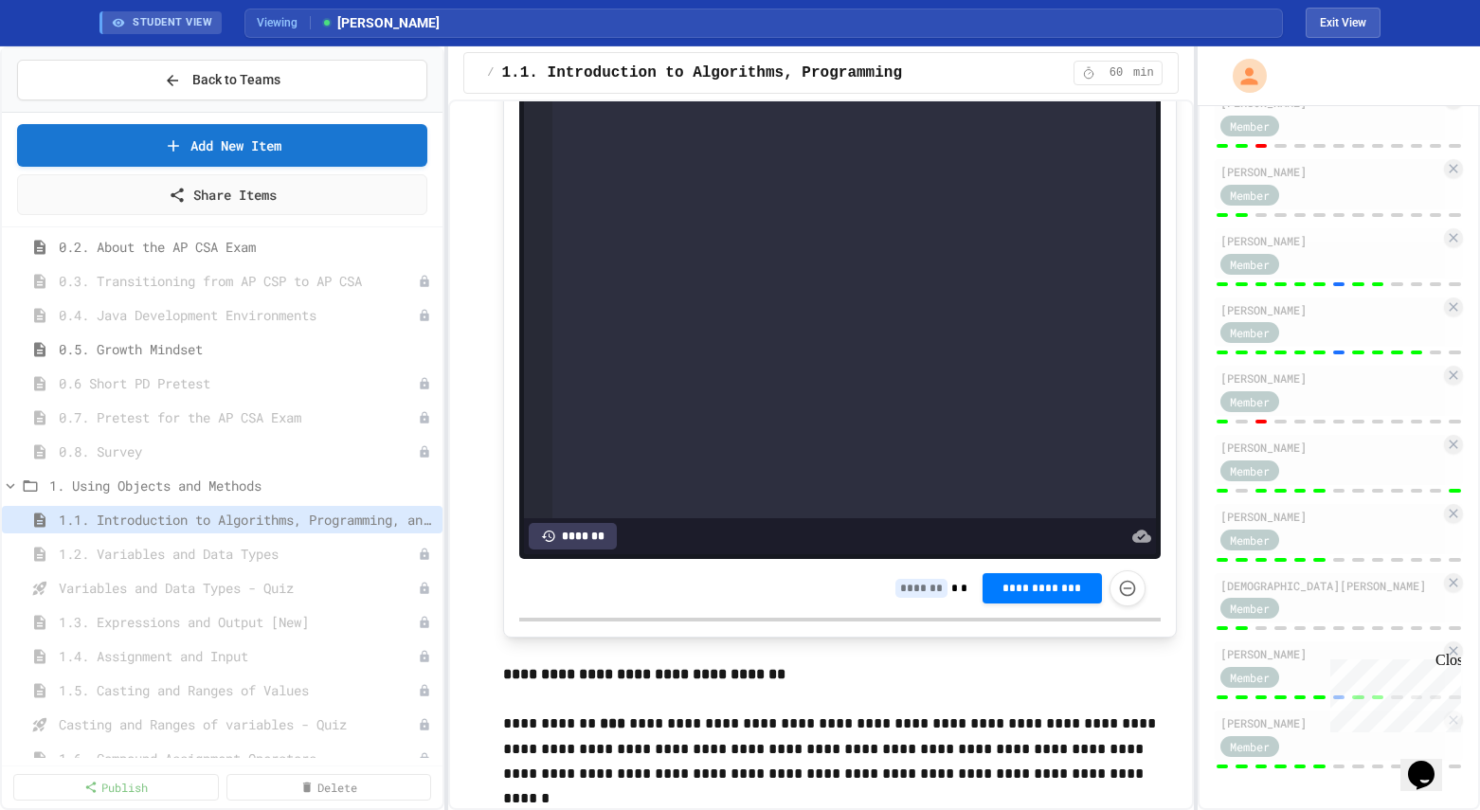
drag, startPoint x: 1450, startPoint y: 659, endPoint x: 2802, endPoint y: 1336, distance: 1512.0
click at [1450, 659] on div "Close" at bounding box center [1448, 664] width 24 height 24
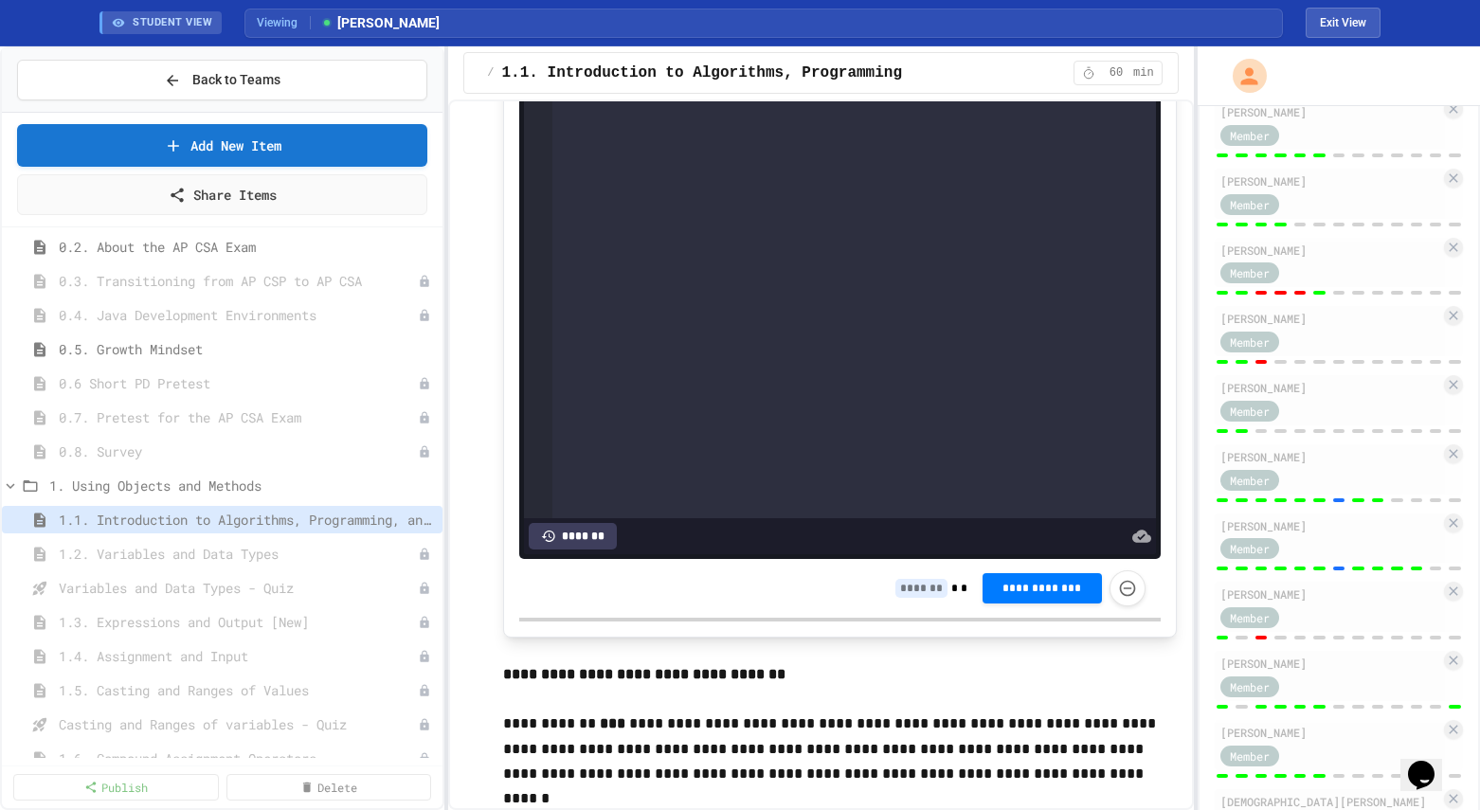
scroll to position [2750, 0]
